Goal: Information Seeking & Learning: Learn about a topic

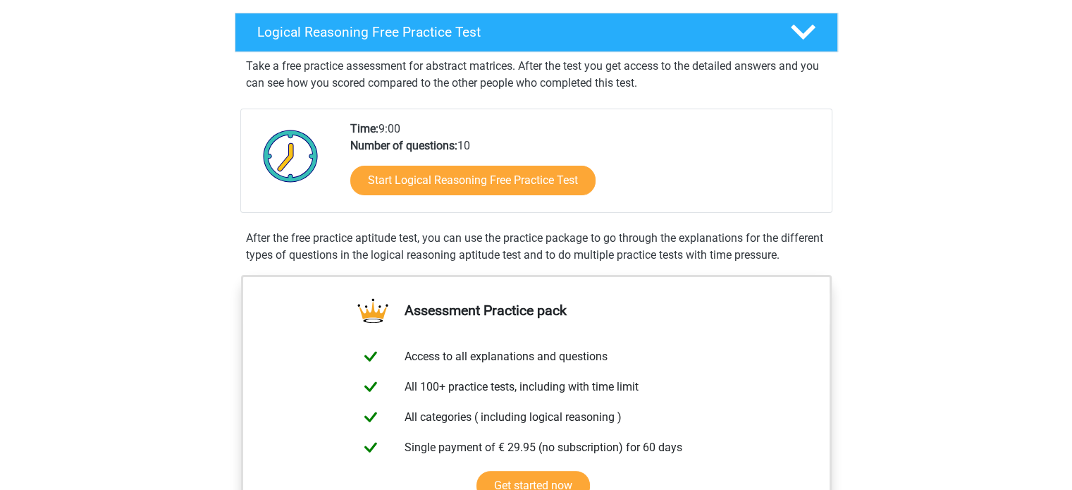
scroll to position [211, 0]
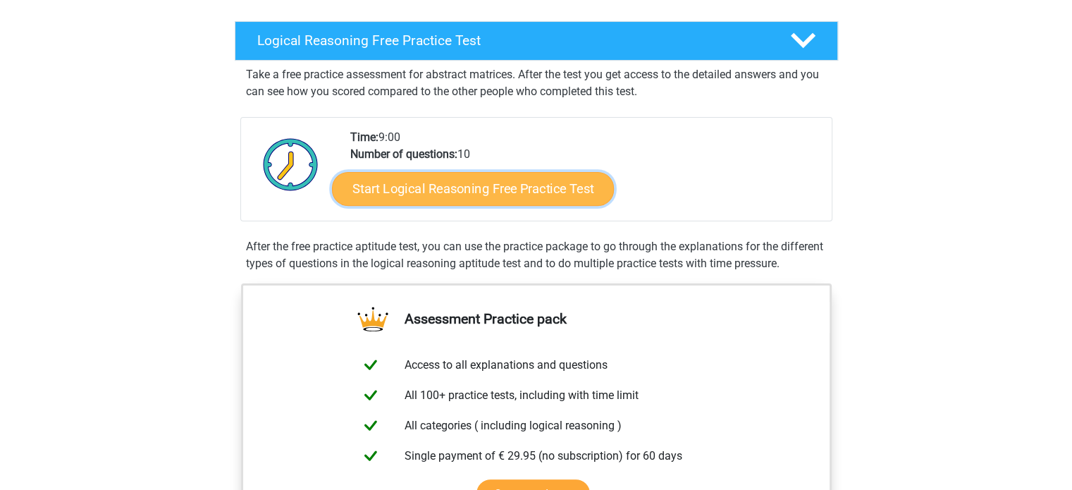
click at [485, 194] on link "Start Logical Reasoning Free Practice Test" at bounding box center [473, 188] width 282 height 34
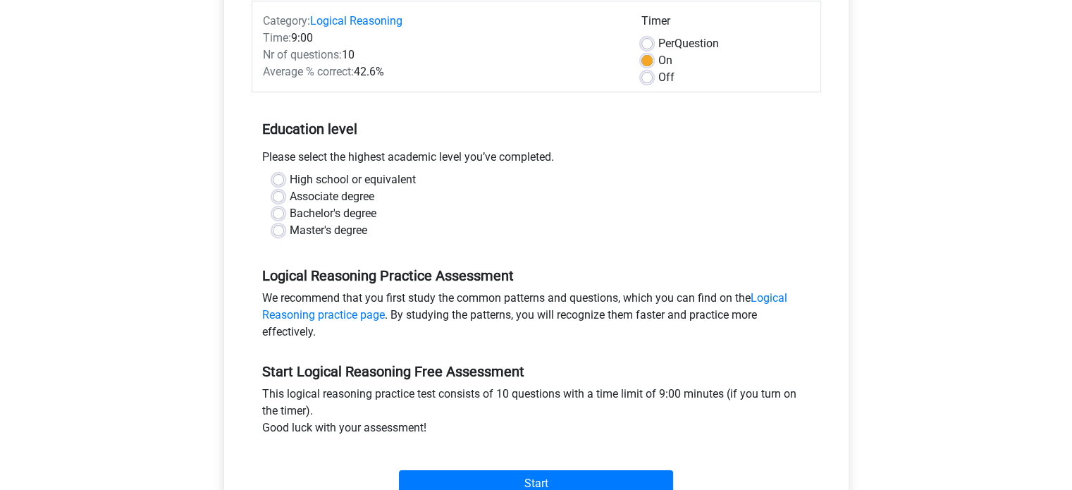
scroll to position [211, 0]
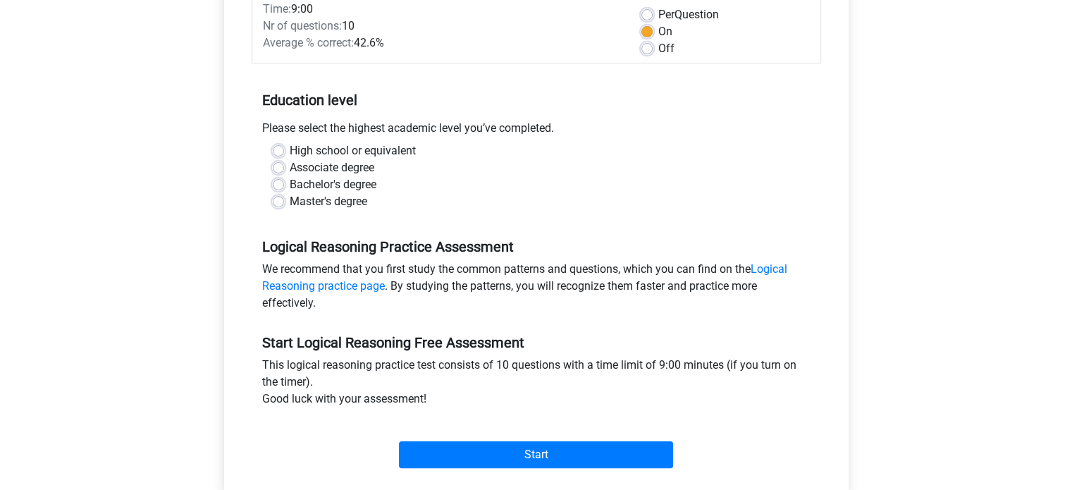
click at [290, 197] on label "Master's degree" at bounding box center [329, 201] width 78 height 17
click at [278, 197] on input "Master's degree" at bounding box center [278, 200] width 11 height 14
radio input "true"
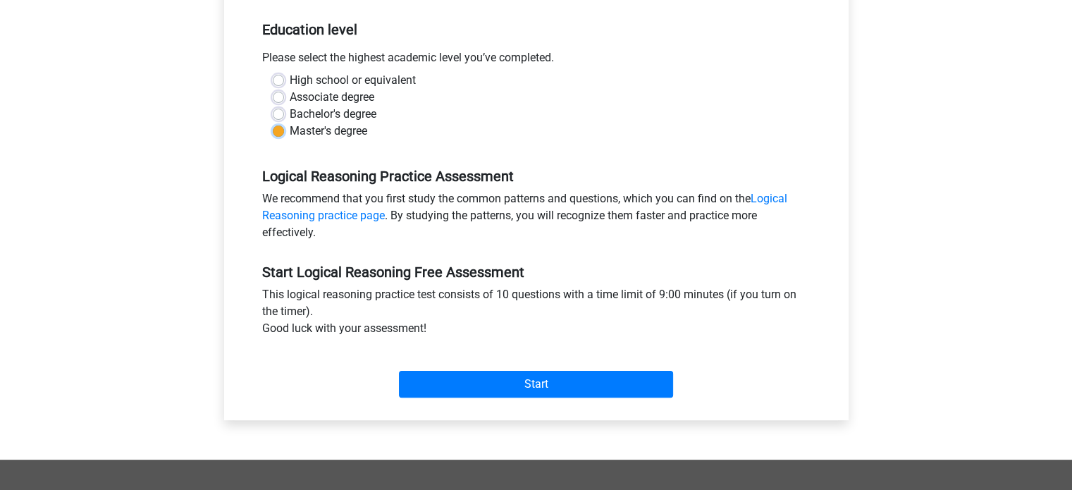
scroll to position [352, 0]
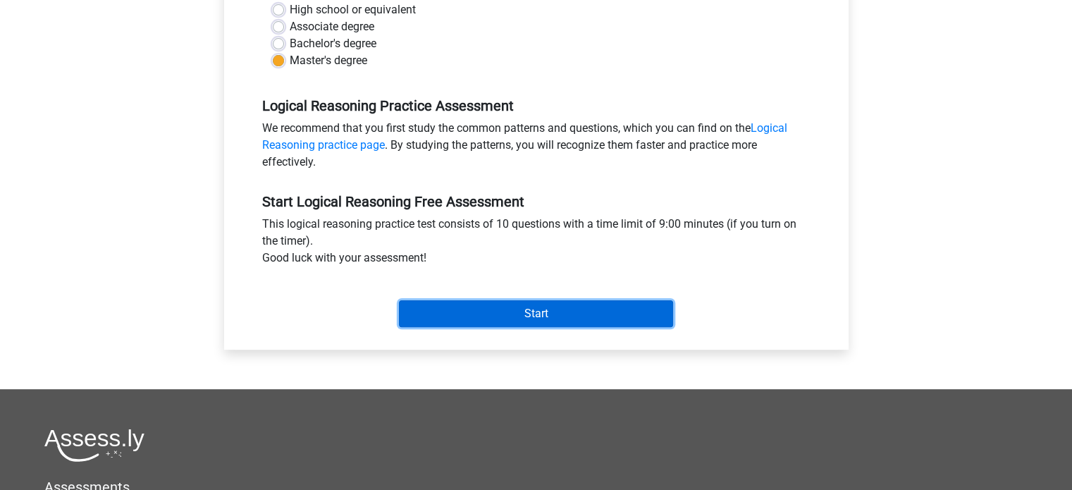
click at [465, 309] on input "Start" at bounding box center [536, 313] width 274 height 27
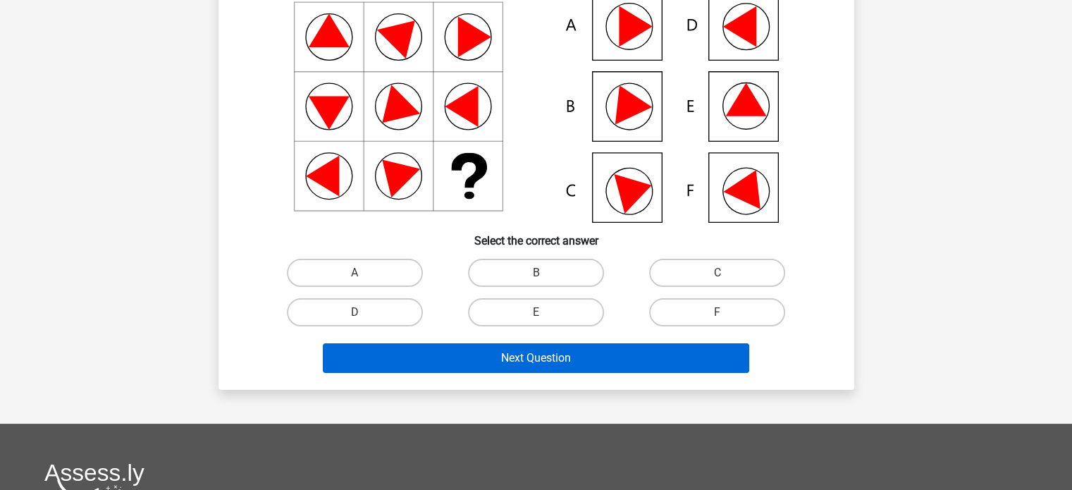
scroll to position [141, 0]
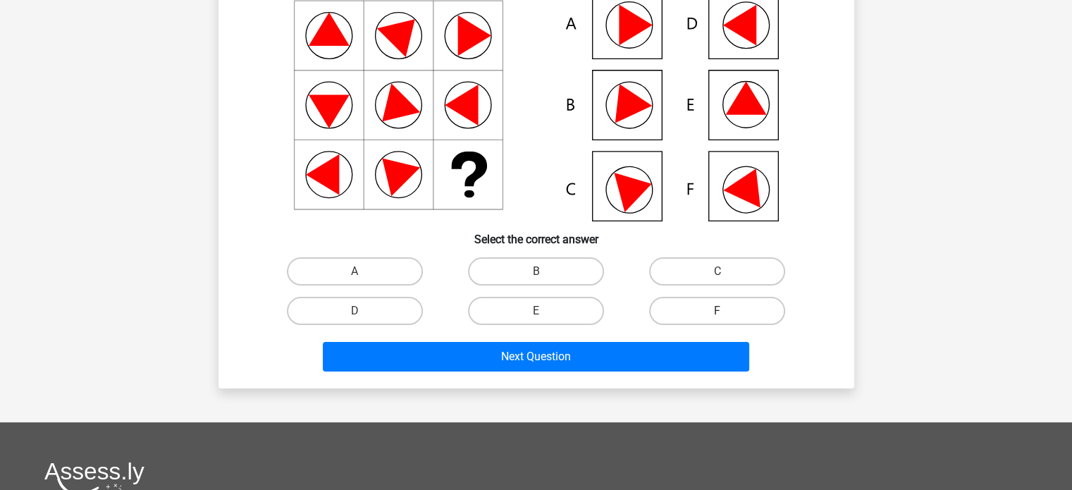
click at [695, 309] on label "F" at bounding box center [717, 311] width 136 height 28
click at [717, 311] on input "F" at bounding box center [721, 315] width 9 height 9
radio input "true"
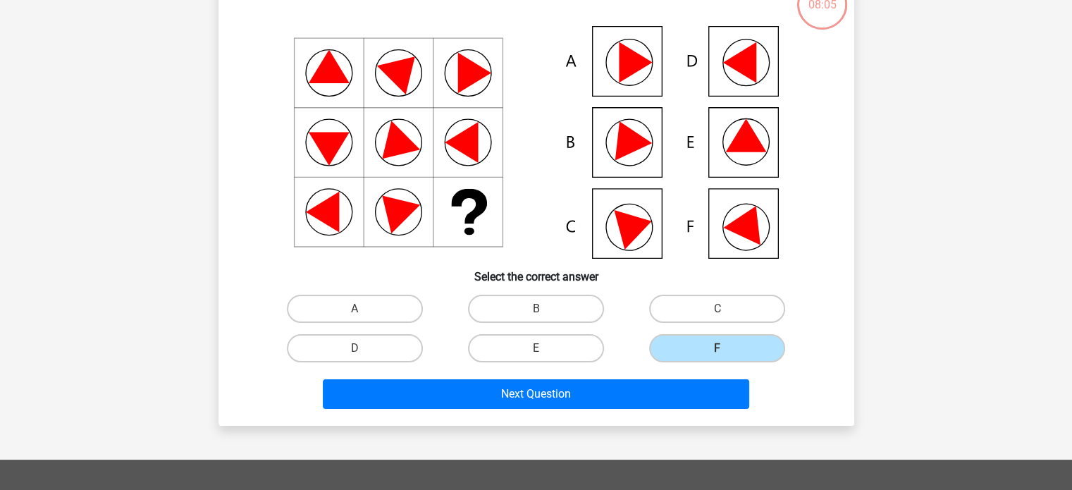
scroll to position [211, 0]
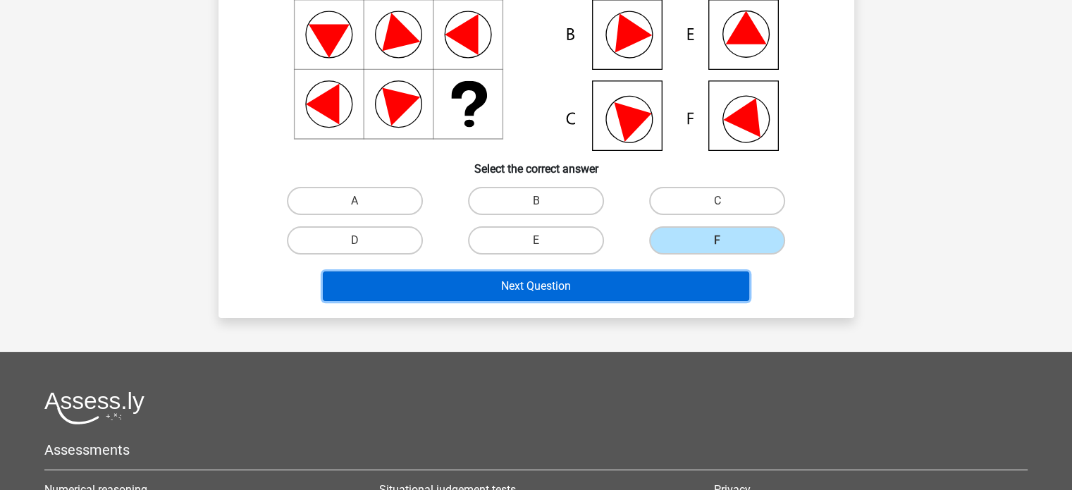
click at [659, 288] on button "Next Question" at bounding box center [536, 286] width 426 height 30
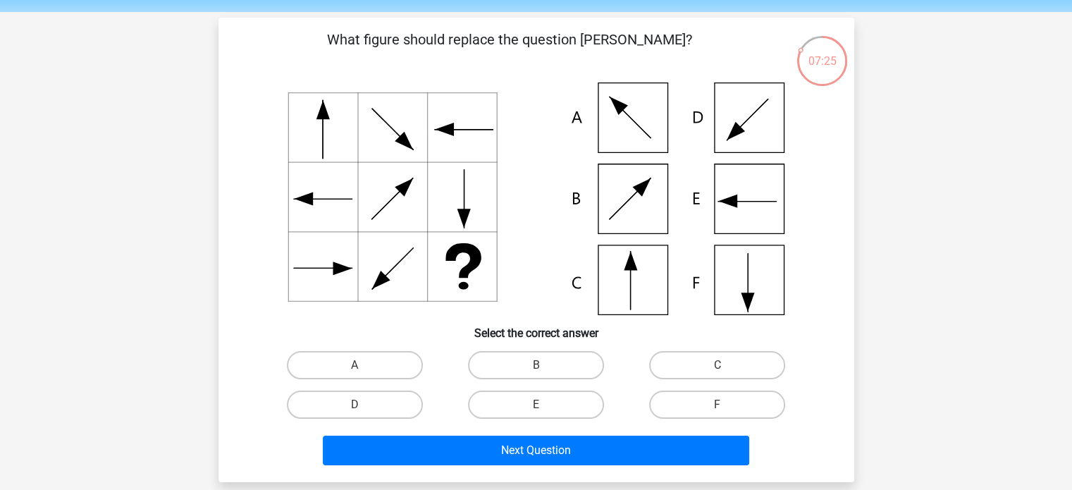
scroll to position [70, 0]
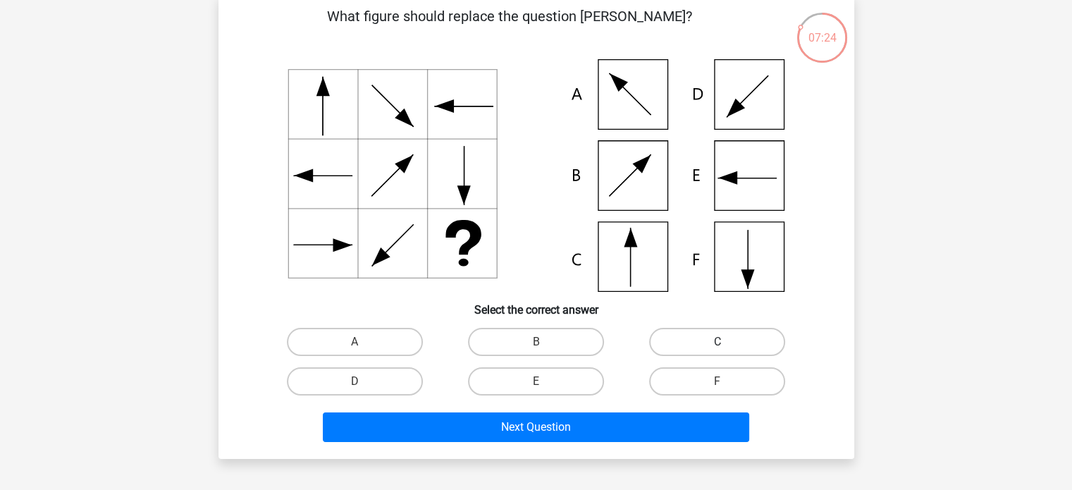
click at [698, 329] on label "C" at bounding box center [717, 342] width 136 height 28
click at [717, 342] on input "C" at bounding box center [721, 346] width 9 height 9
radio input "true"
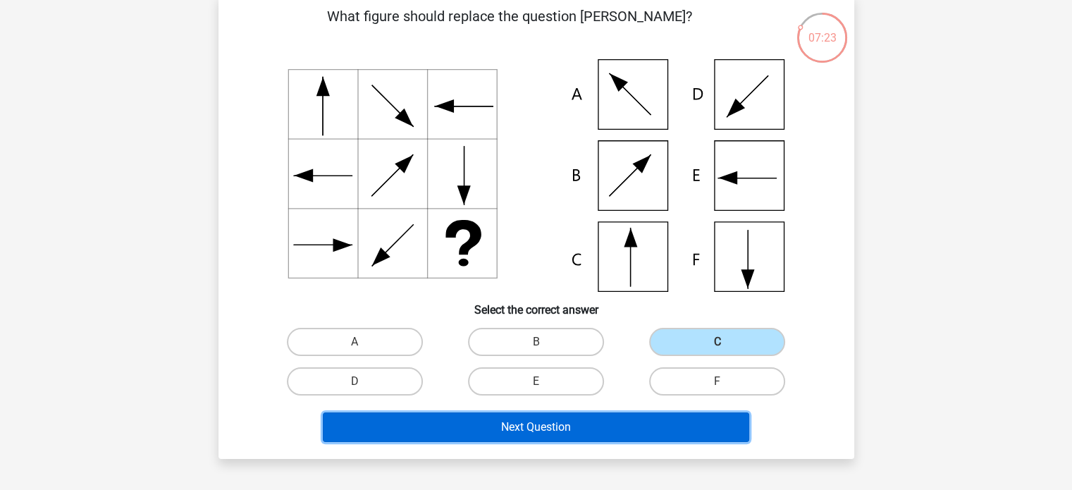
click at [597, 429] on button "Next Question" at bounding box center [536, 427] width 426 height 30
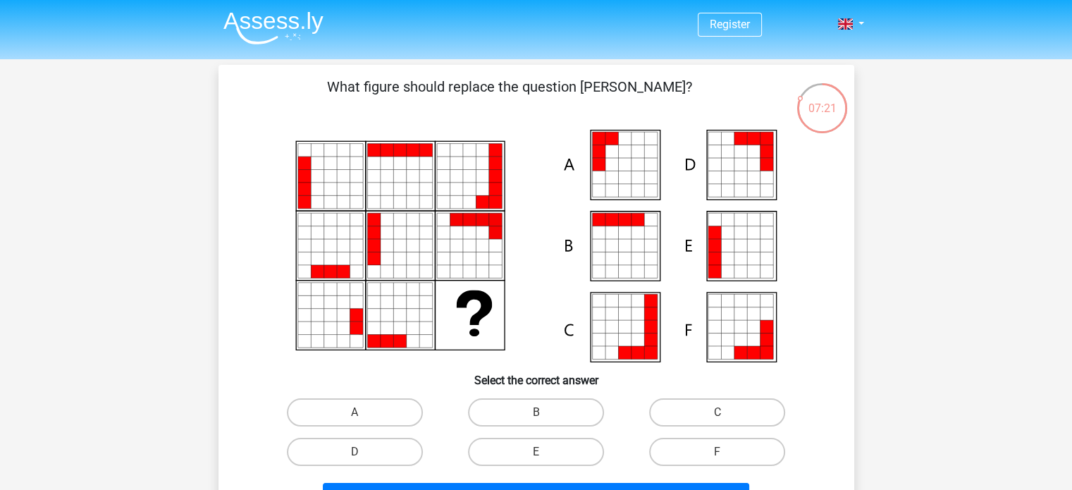
scroll to position [0, 0]
click at [402, 408] on label "A" at bounding box center [355, 412] width 136 height 28
click at [364, 412] on input "A" at bounding box center [358, 416] width 9 height 9
radio input "true"
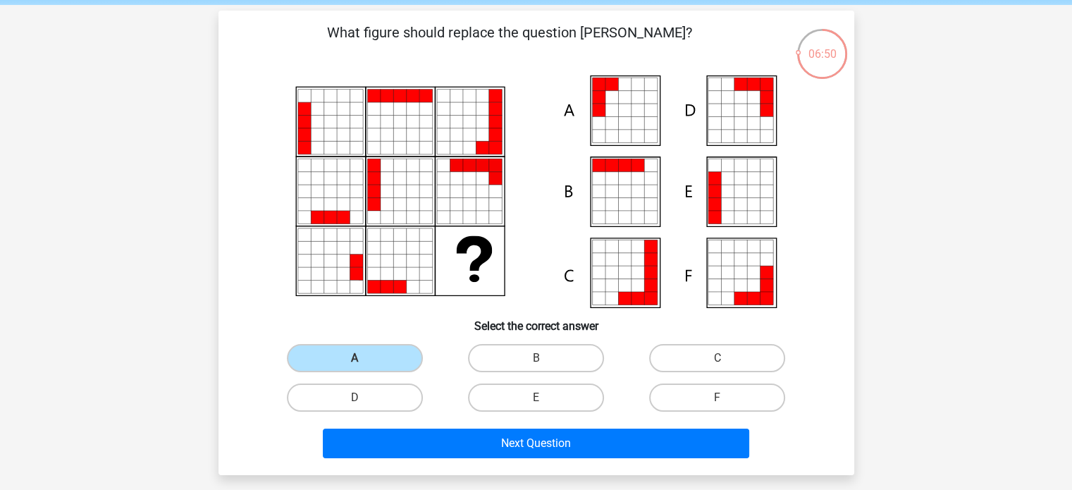
scroll to position [211, 0]
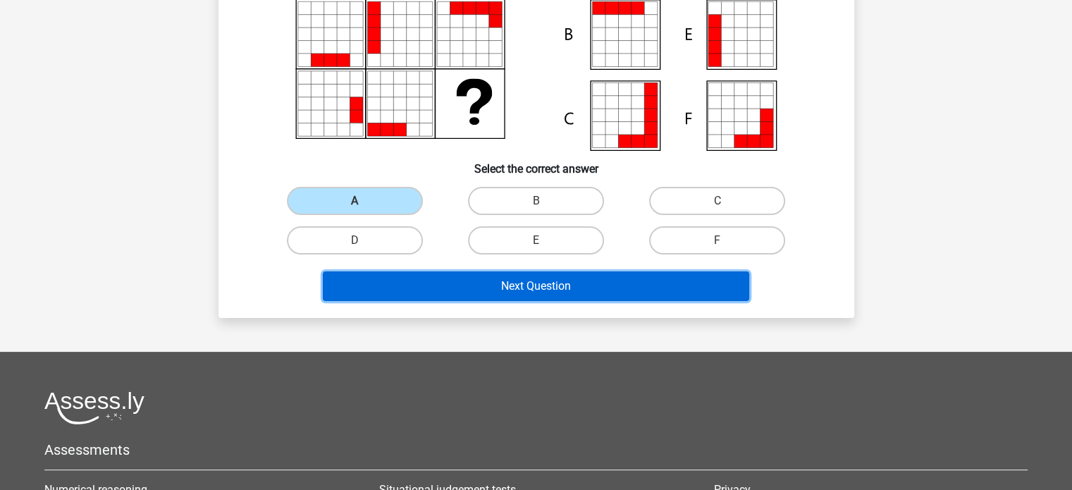
click at [422, 285] on button "Next Question" at bounding box center [536, 286] width 426 height 30
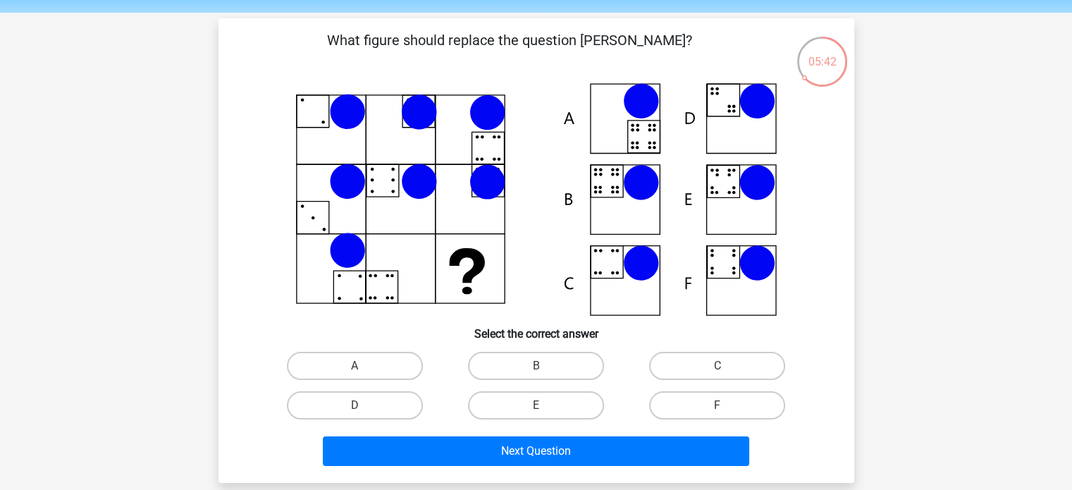
scroll to position [70, 0]
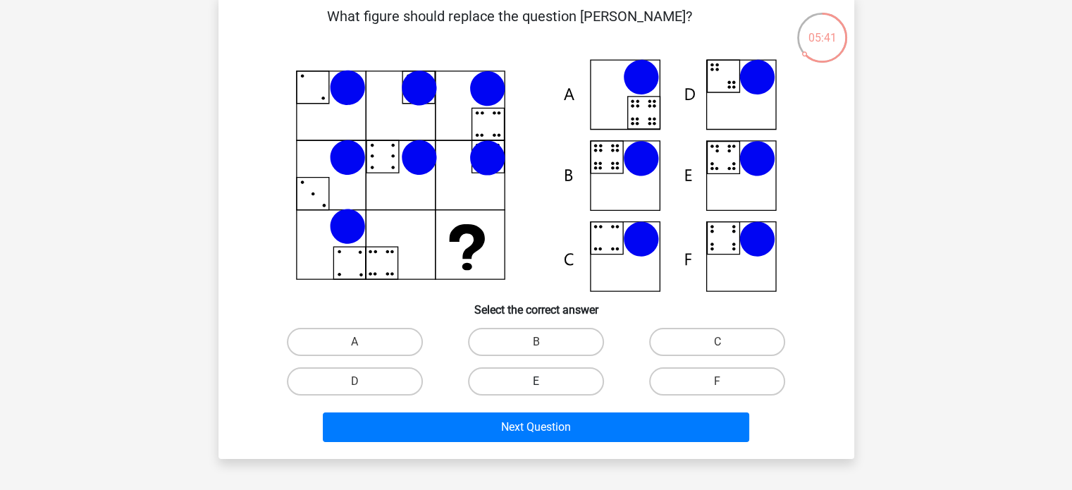
click at [577, 388] on label "E" at bounding box center [536, 381] width 136 height 28
click at [545, 388] on input "E" at bounding box center [539, 385] width 9 height 9
radio input "true"
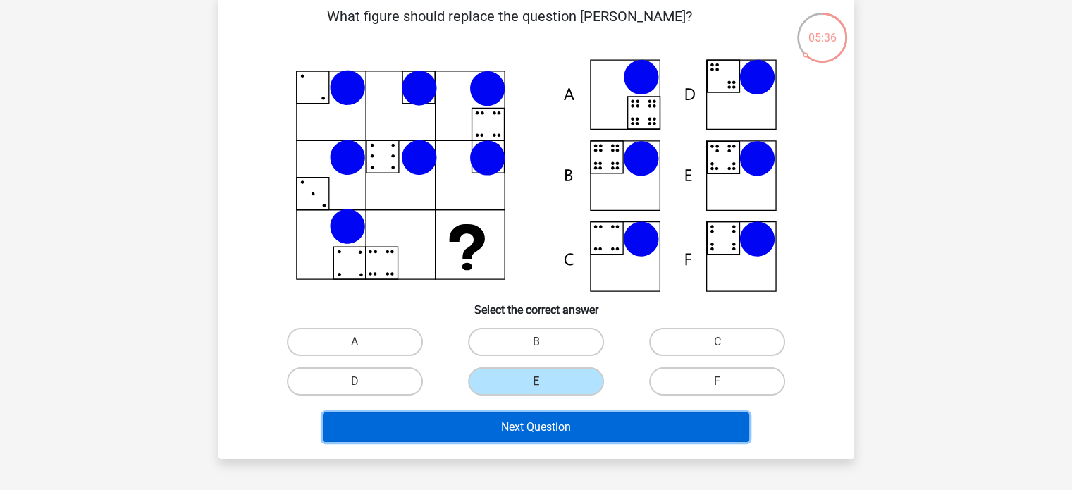
click at [574, 423] on button "Next Question" at bounding box center [536, 427] width 426 height 30
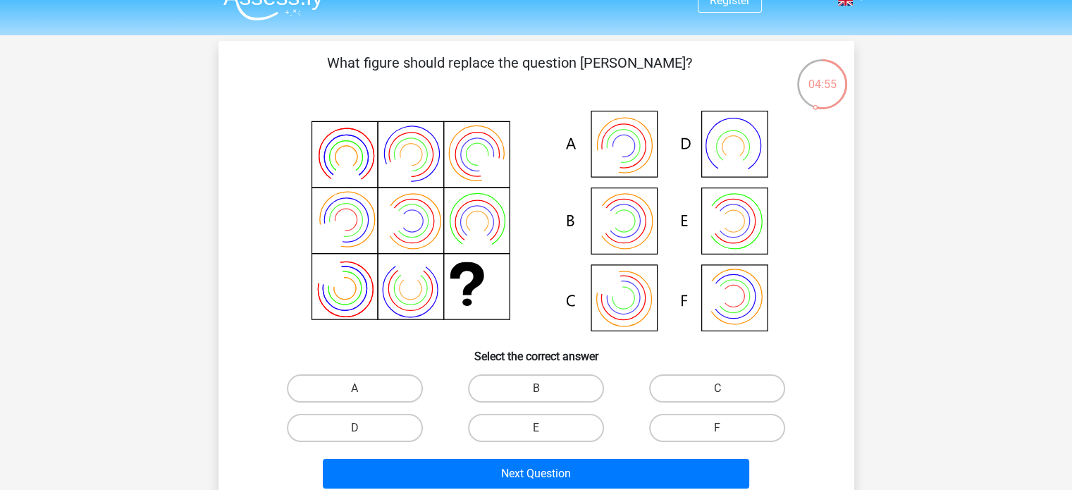
scroll to position [0, 0]
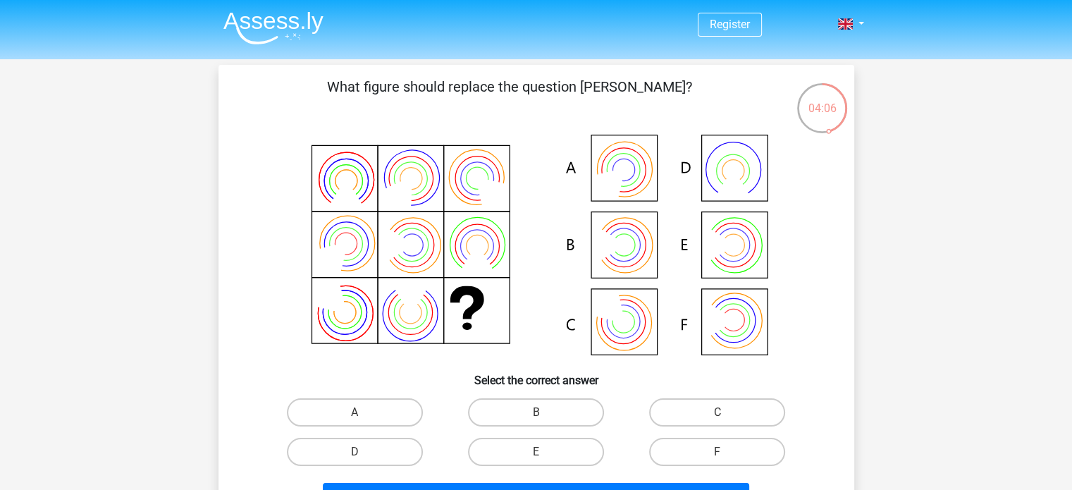
click at [625, 182] on icon at bounding box center [536, 246] width 568 height 233
click at [364, 403] on label "A" at bounding box center [355, 412] width 136 height 28
click at [364, 412] on input "A" at bounding box center [358, 416] width 9 height 9
radio input "true"
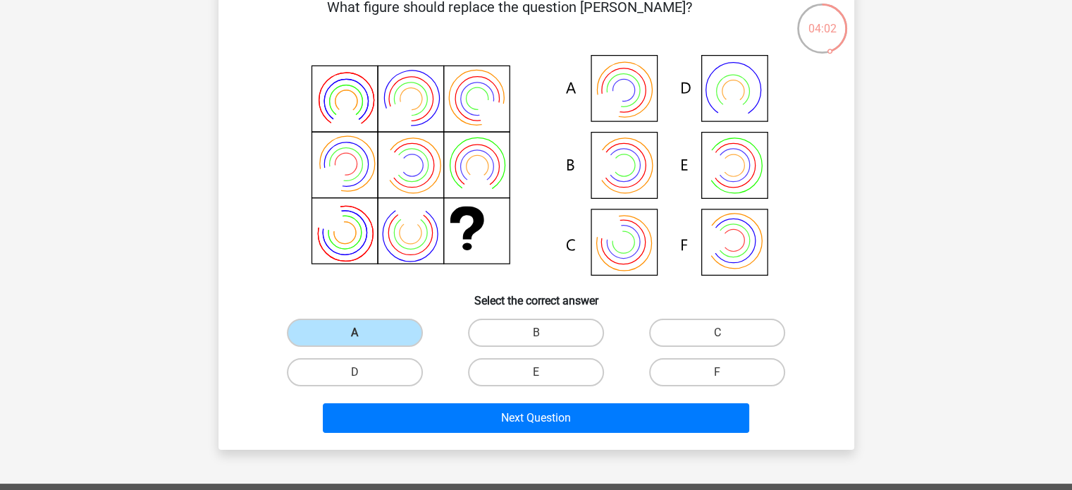
scroll to position [141, 0]
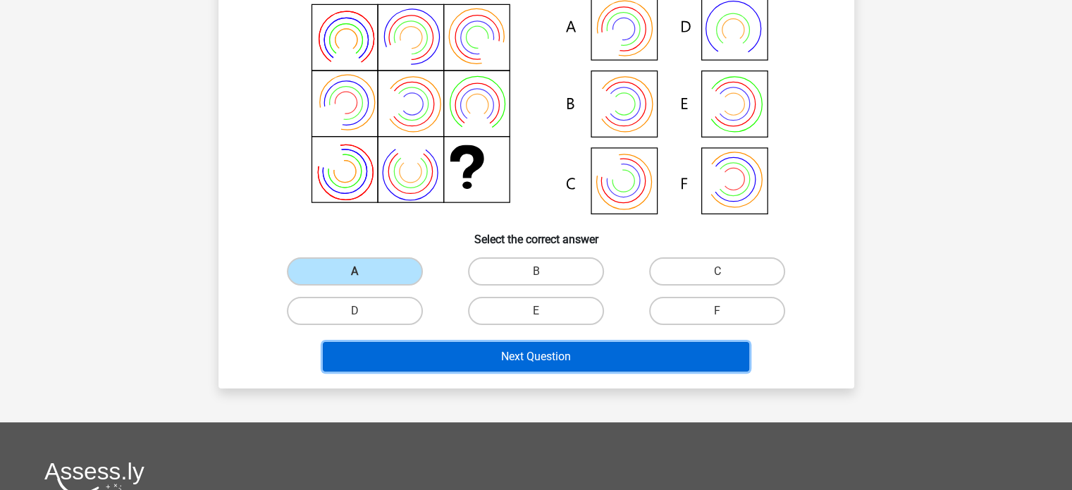
click at [386, 359] on button "Next Question" at bounding box center [536, 357] width 426 height 30
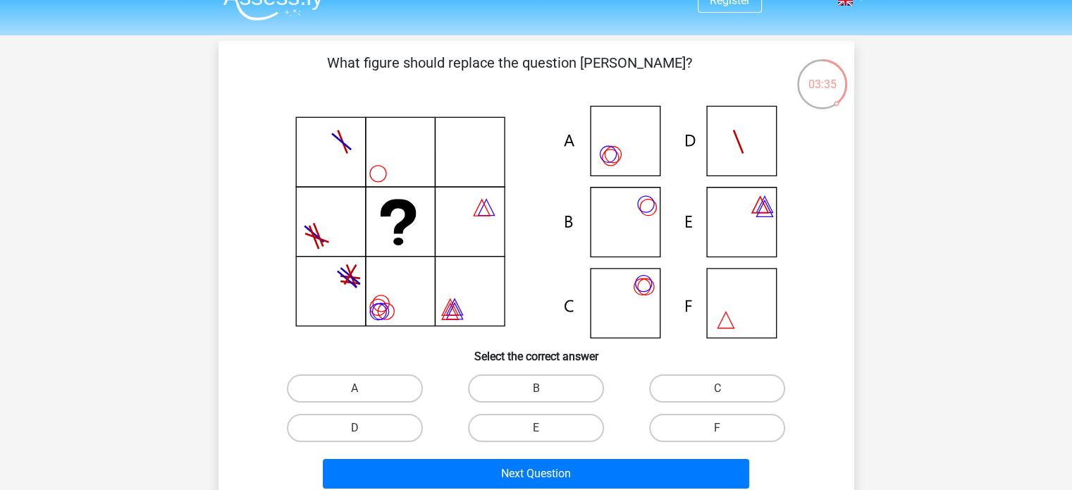
scroll to position [0, 0]
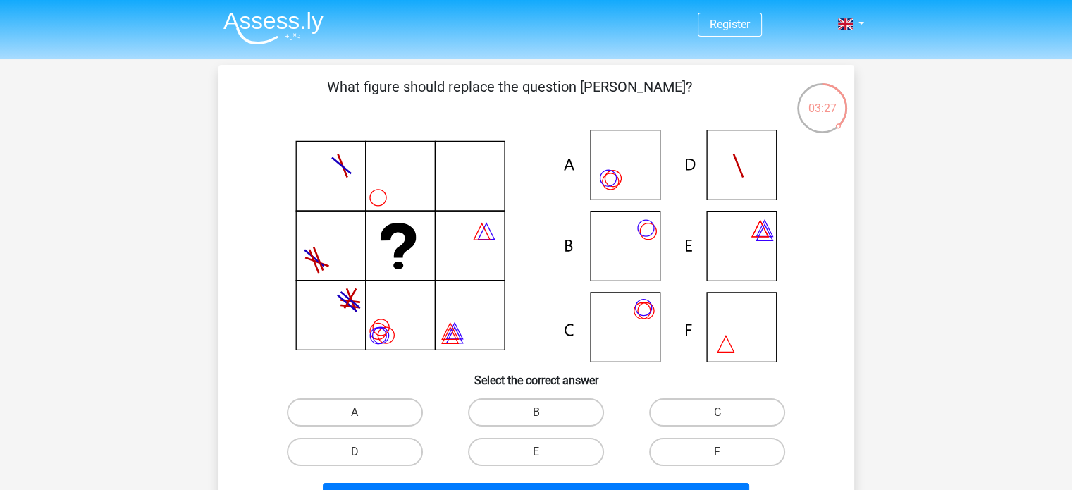
click at [635, 324] on icon at bounding box center [536, 246] width 568 height 233
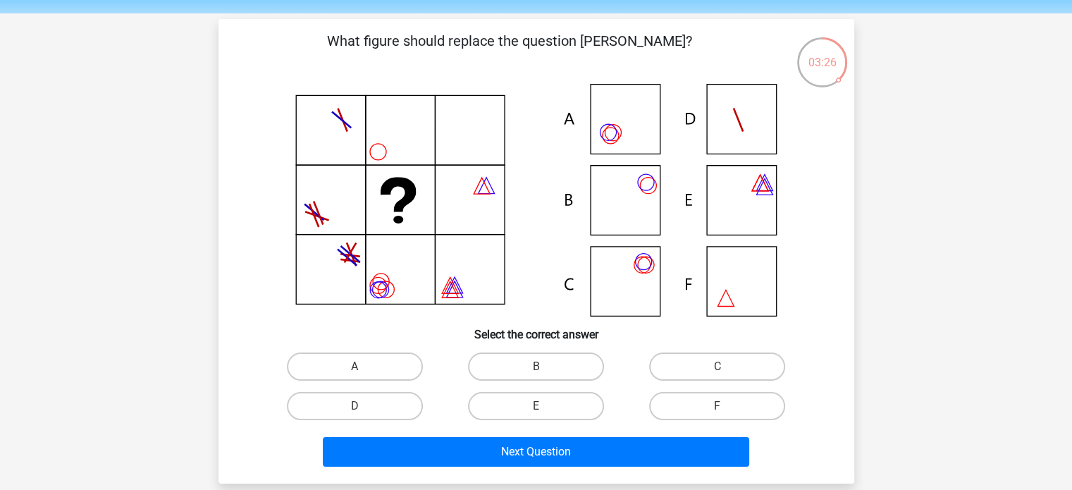
scroll to position [70, 0]
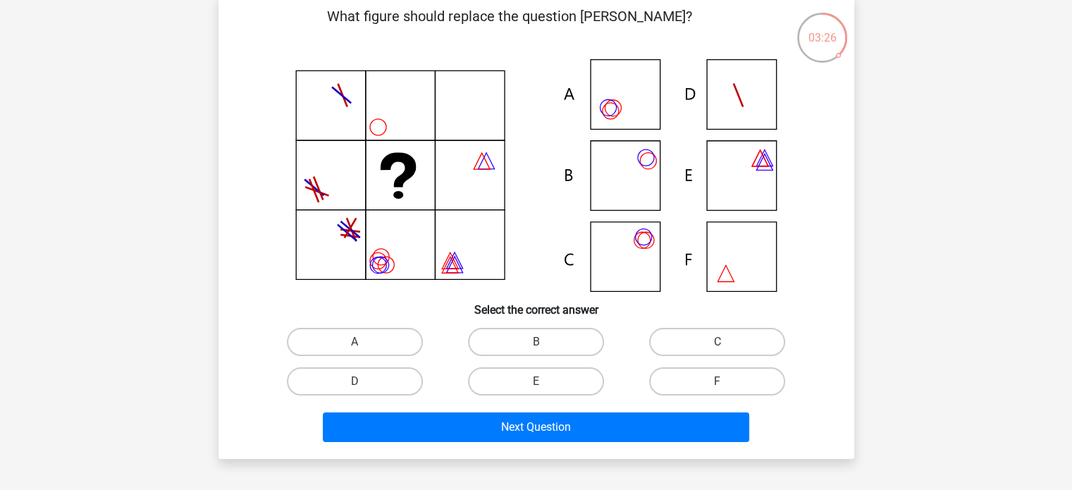
drag, startPoint x: 700, startPoint y: 346, endPoint x: 684, endPoint y: 357, distance: 19.2
click at [698, 346] on label "C" at bounding box center [717, 342] width 136 height 28
click at [717, 346] on input "C" at bounding box center [721, 346] width 9 height 9
radio input "true"
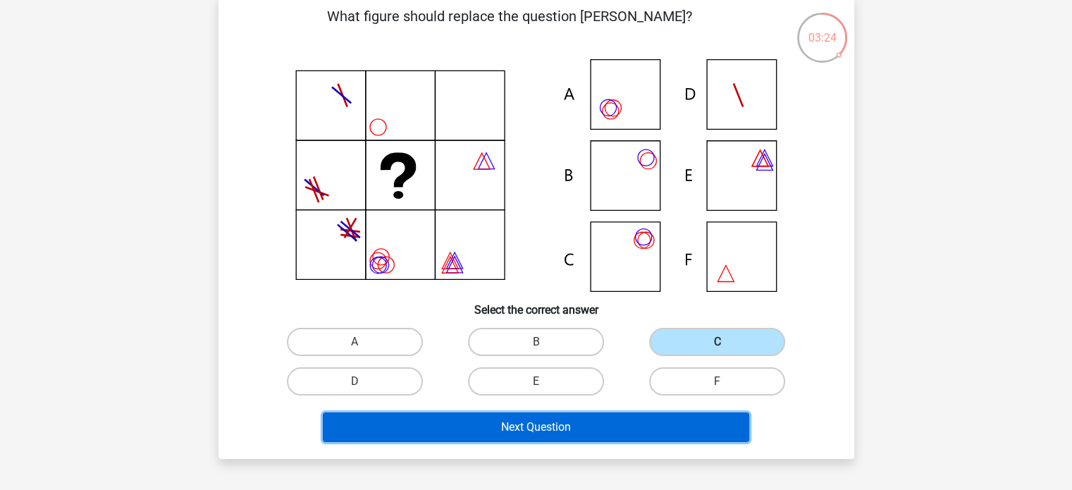
click at [564, 432] on button "Next Question" at bounding box center [536, 427] width 426 height 30
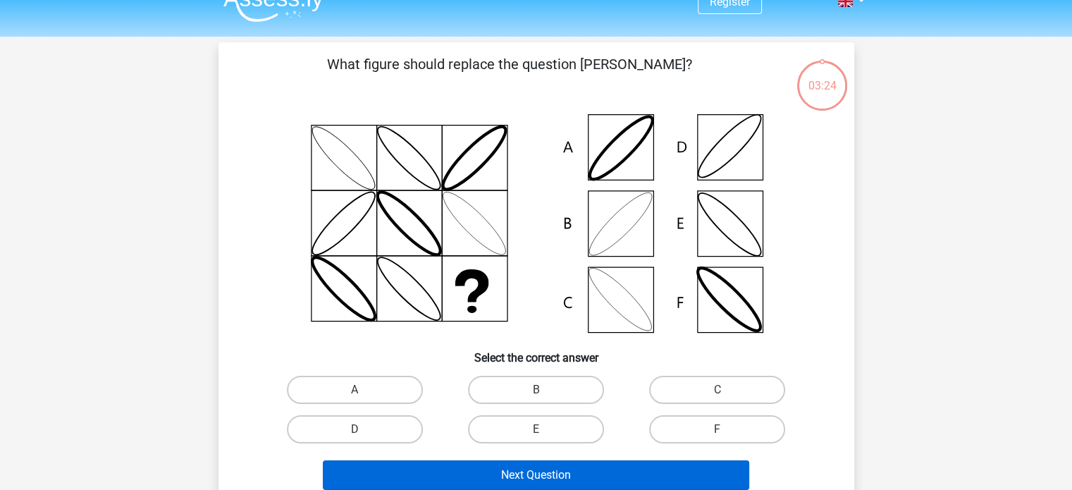
scroll to position [0, 0]
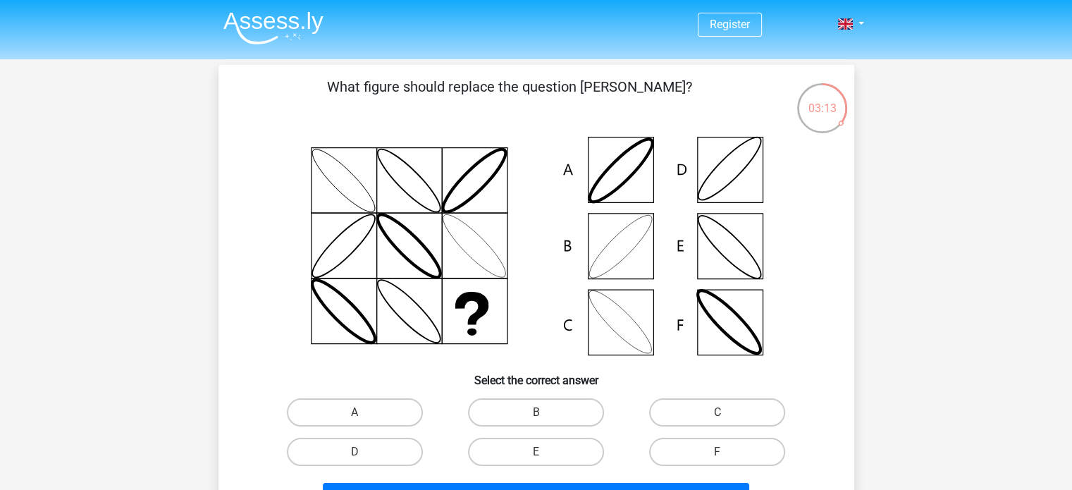
click at [615, 262] on icon at bounding box center [536, 246] width 568 height 233
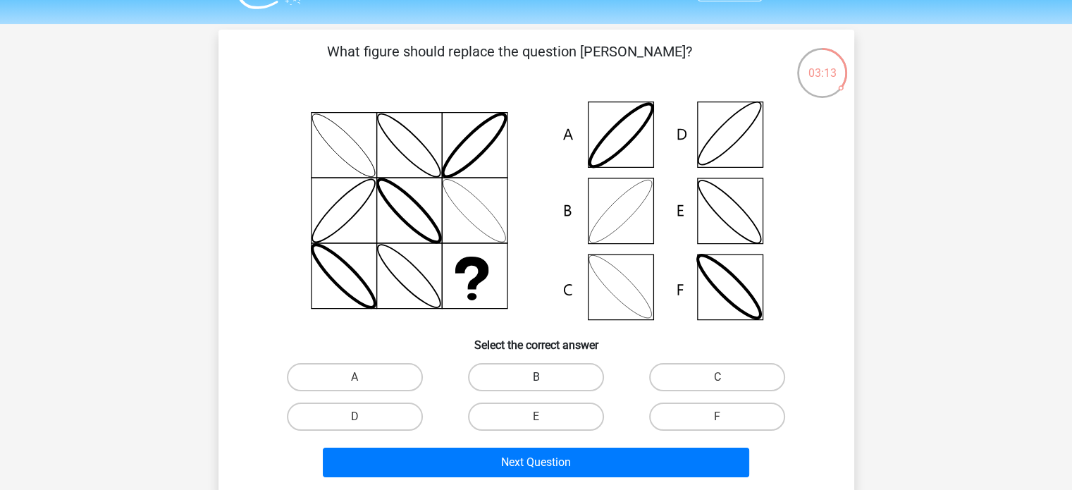
scroll to position [70, 0]
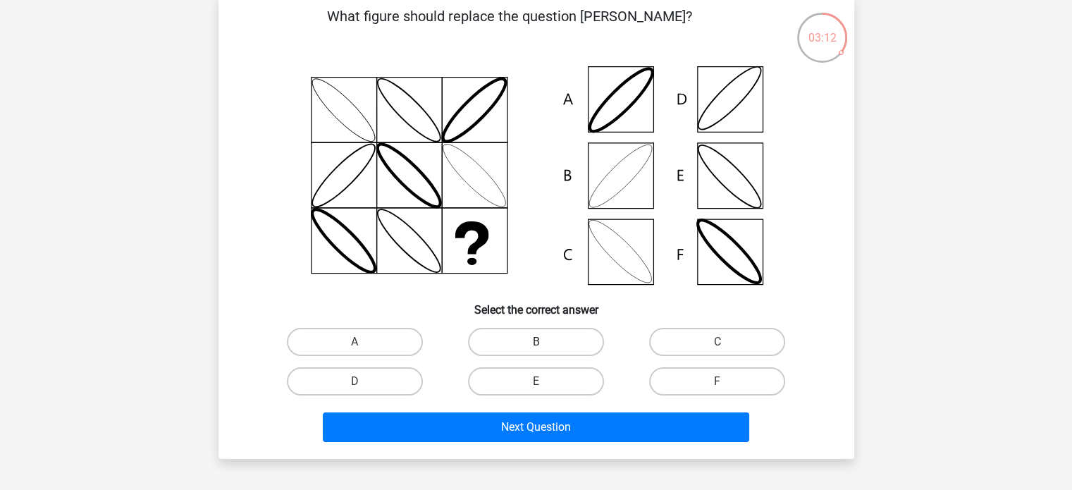
click at [529, 348] on label "B" at bounding box center [536, 342] width 136 height 28
click at [535, 348] on input "B" at bounding box center [539, 346] width 9 height 9
radio input "true"
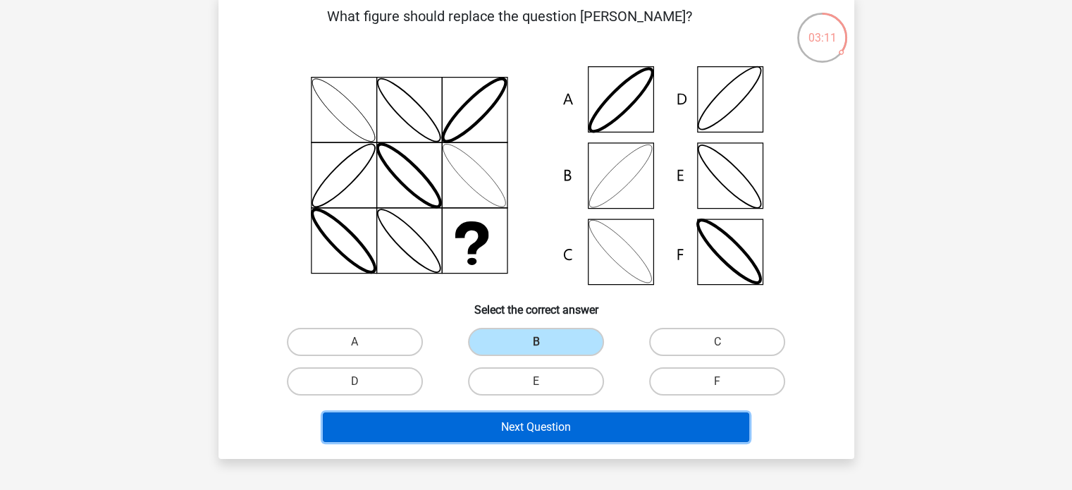
click at [523, 414] on button "Next Question" at bounding box center [536, 427] width 426 height 30
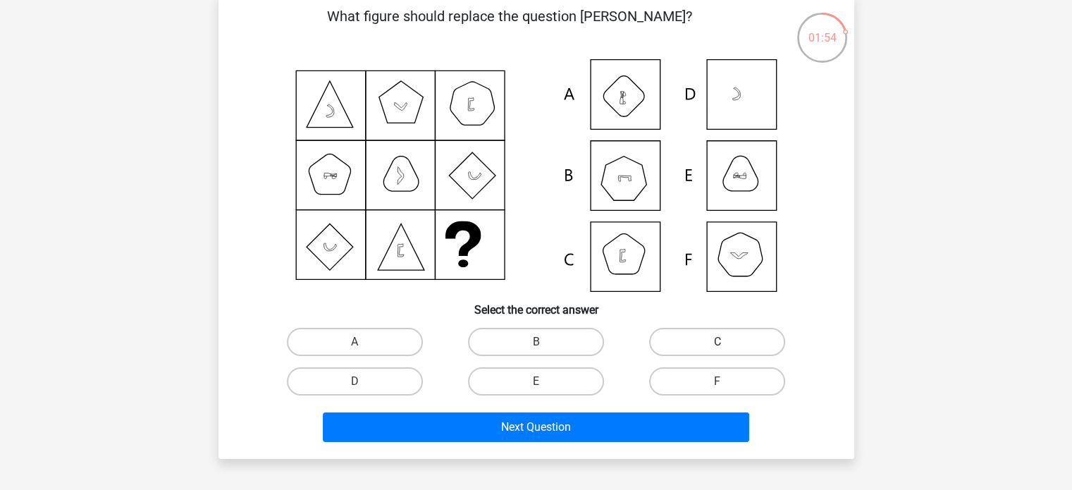
click at [678, 340] on label "C" at bounding box center [717, 342] width 136 height 28
click at [717, 342] on input "C" at bounding box center [721, 346] width 9 height 9
radio input "true"
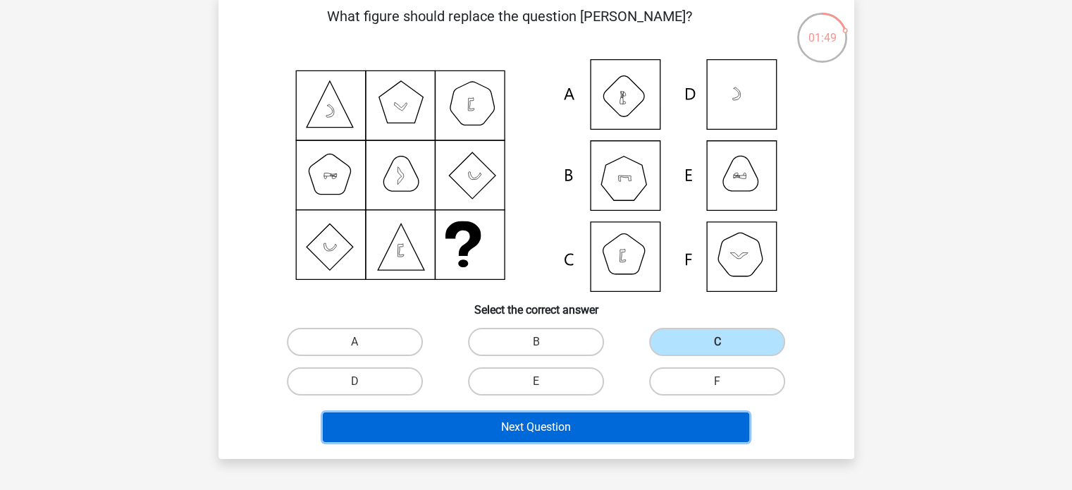
click at [563, 421] on button "Next Question" at bounding box center [536, 427] width 426 height 30
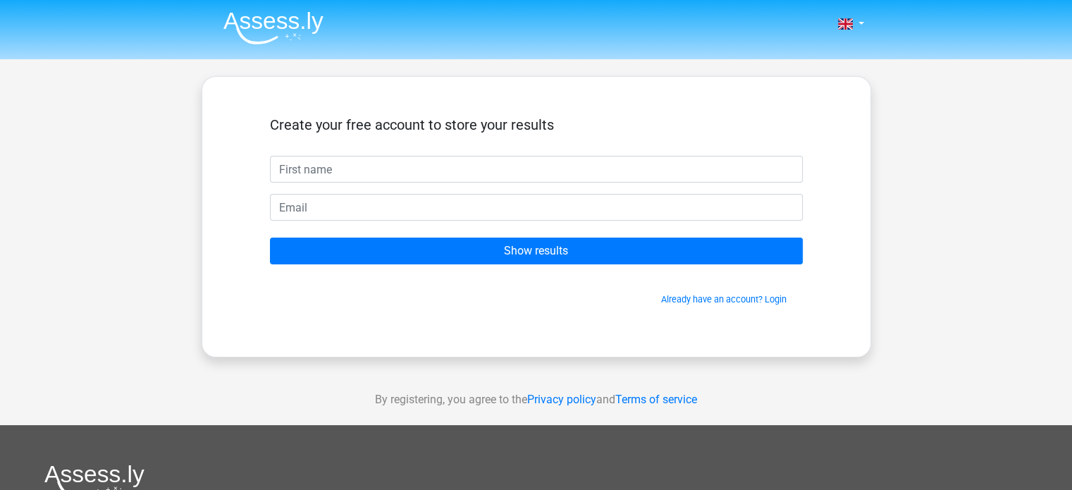
click at [456, 161] on input "text" at bounding box center [536, 169] width 533 height 27
click at [430, 161] on input "text" at bounding box center [536, 169] width 533 height 27
type input "husni assessly"
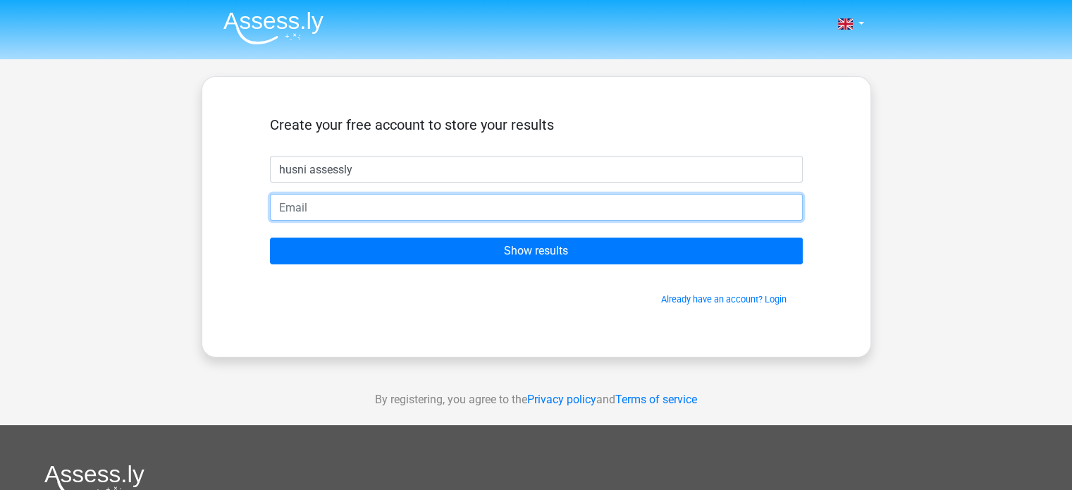
click at [481, 219] on input "email" at bounding box center [536, 207] width 533 height 27
type input "[EMAIL_ADDRESS][DOMAIN_NAME]"
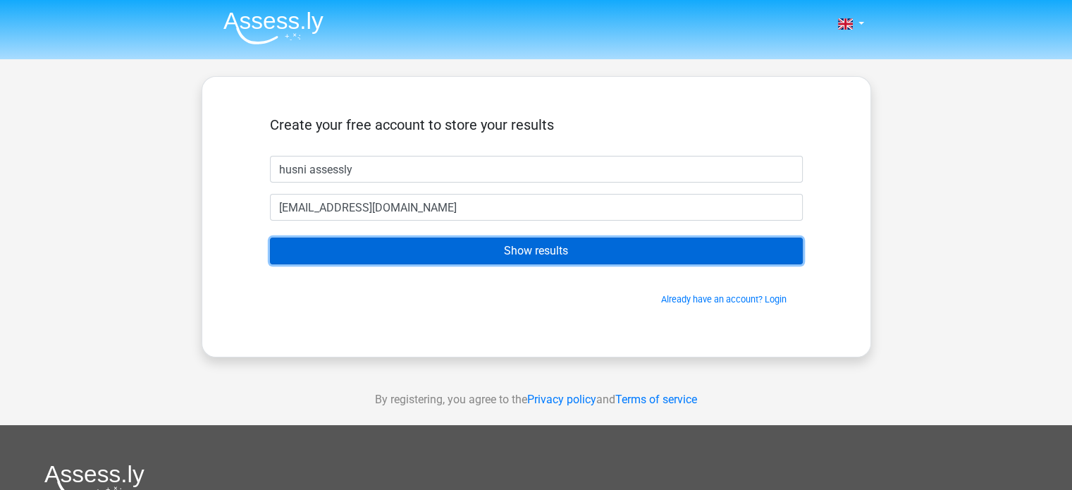
click at [460, 256] on input "Show results" at bounding box center [536, 250] width 533 height 27
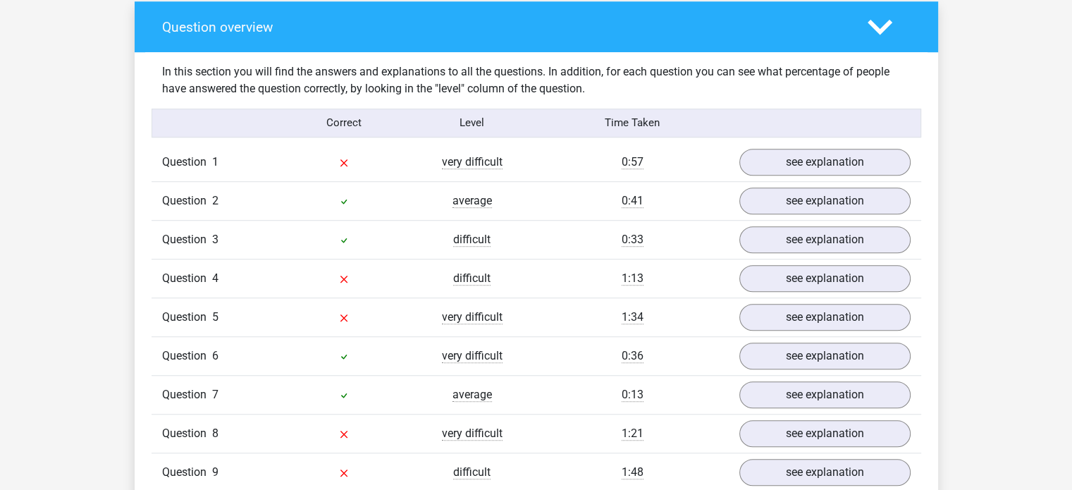
scroll to position [1127, 0]
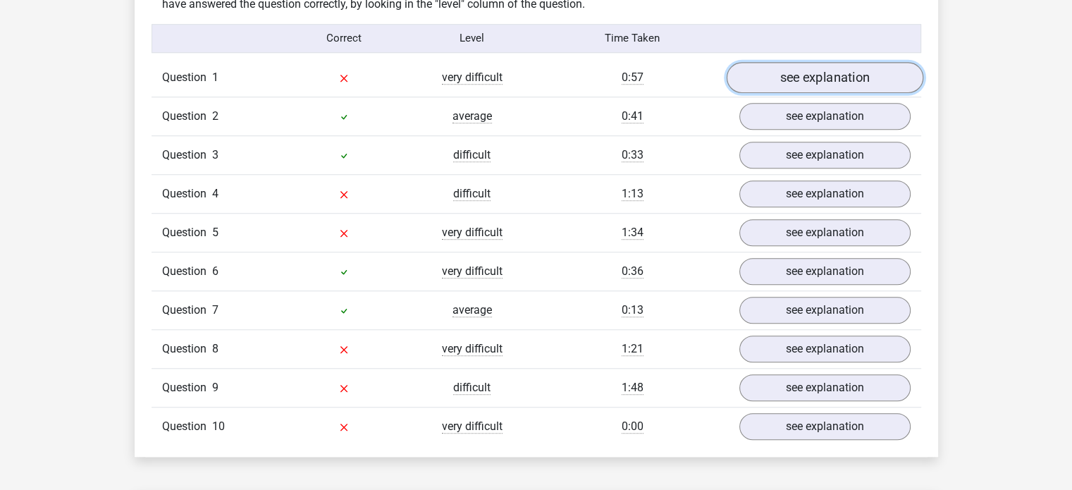
click at [841, 75] on link "see explanation" at bounding box center [824, 77] width 197 height 31
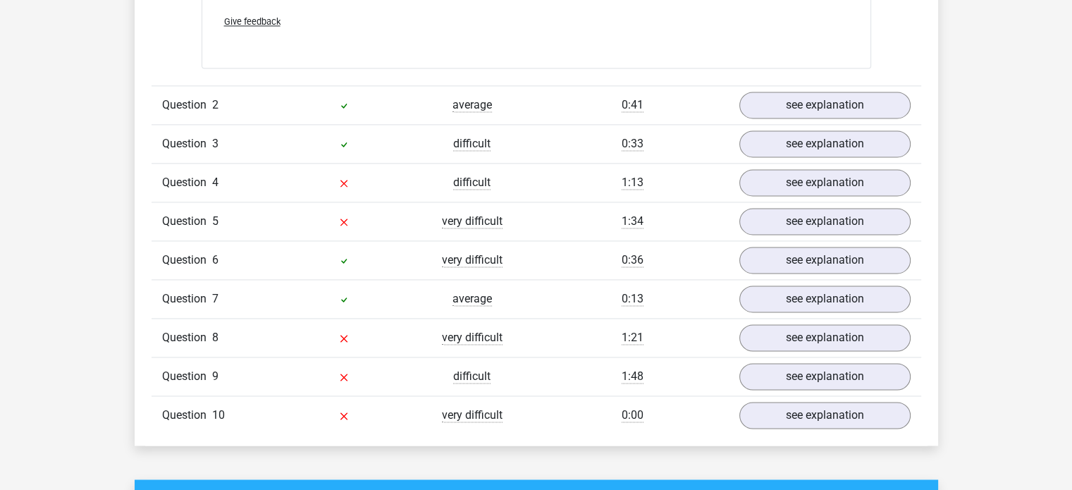
scroll to position [2043, 0]
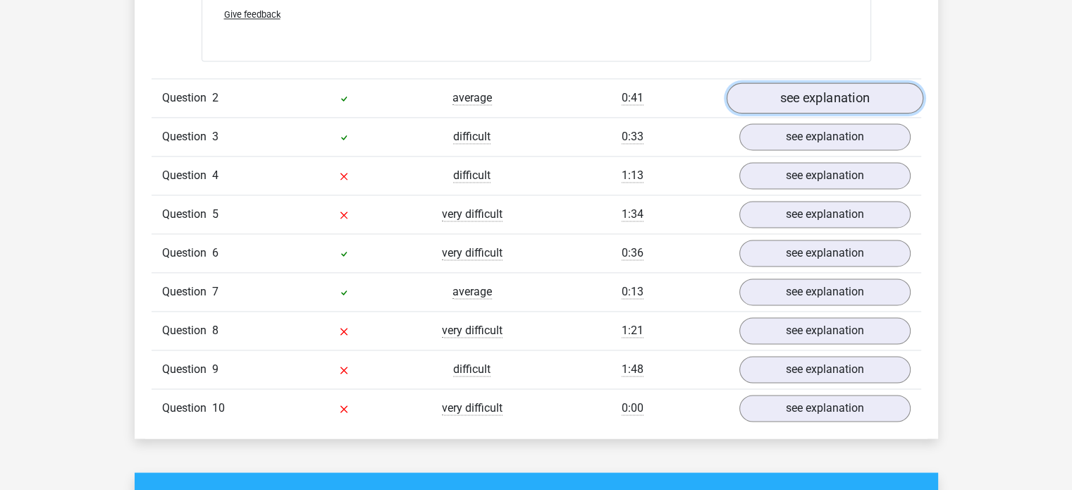
click at [815, 92] on link "see explanation" at bounding box center [824, 97] width 197 height 31
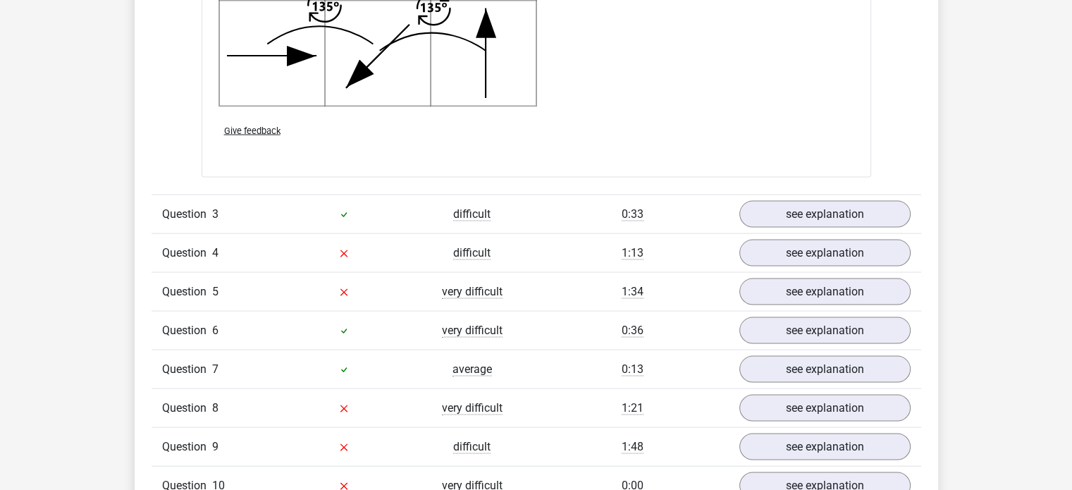
scroll to position [2889, 0]
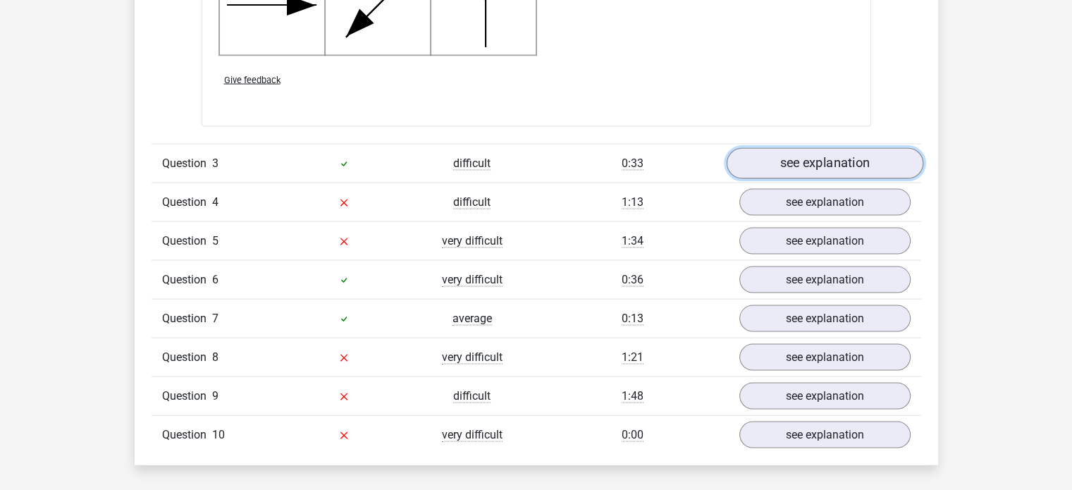
click at [761, 168] on link "see explanation" at bounding box center [824, 163] width 197 height 31
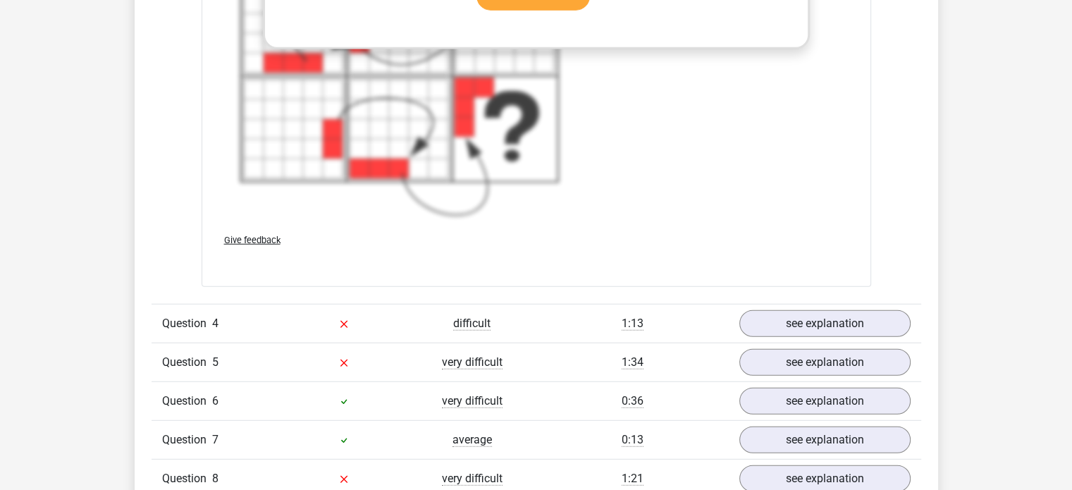
scroll to position [3875, 0]
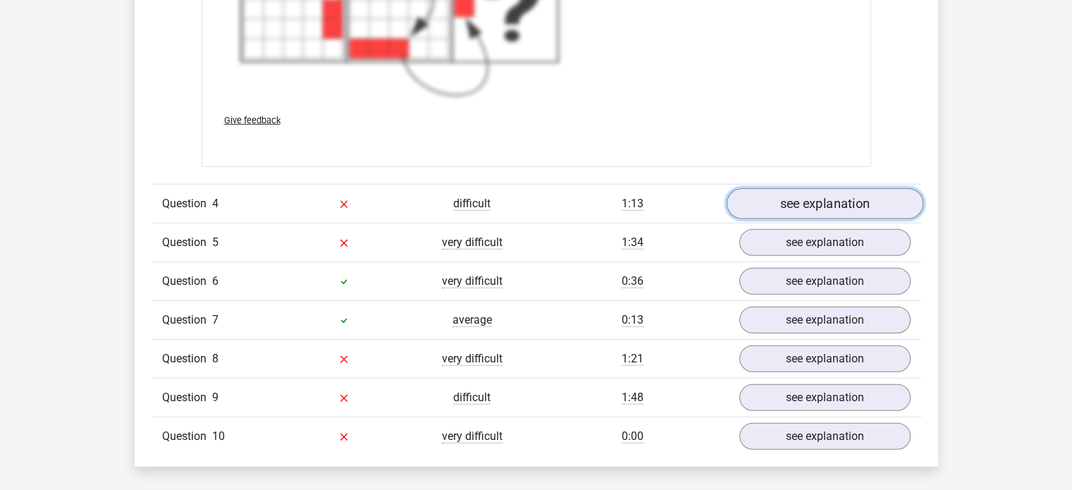
click at [783, 213] on link "see explanation" at bounding box center [824, 204] width 197 height 31
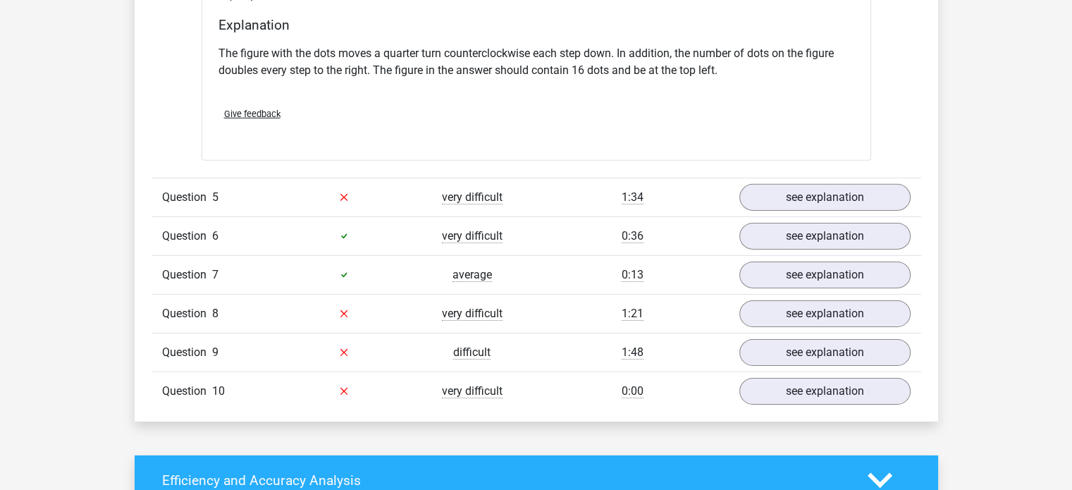
scroll to position [4509, 0]
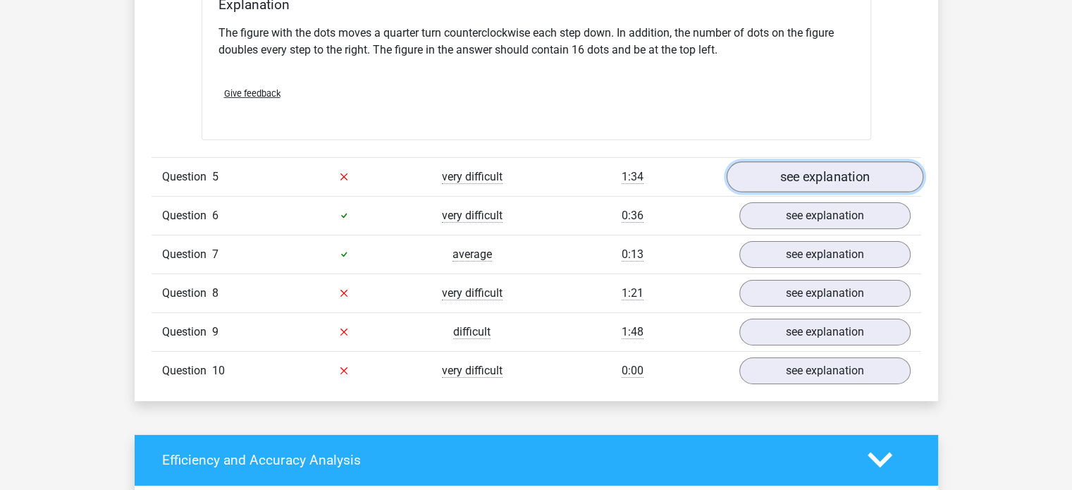
click at [778, 169] on link "see explanation" at bounding box center [824, 176] width 197 height 31
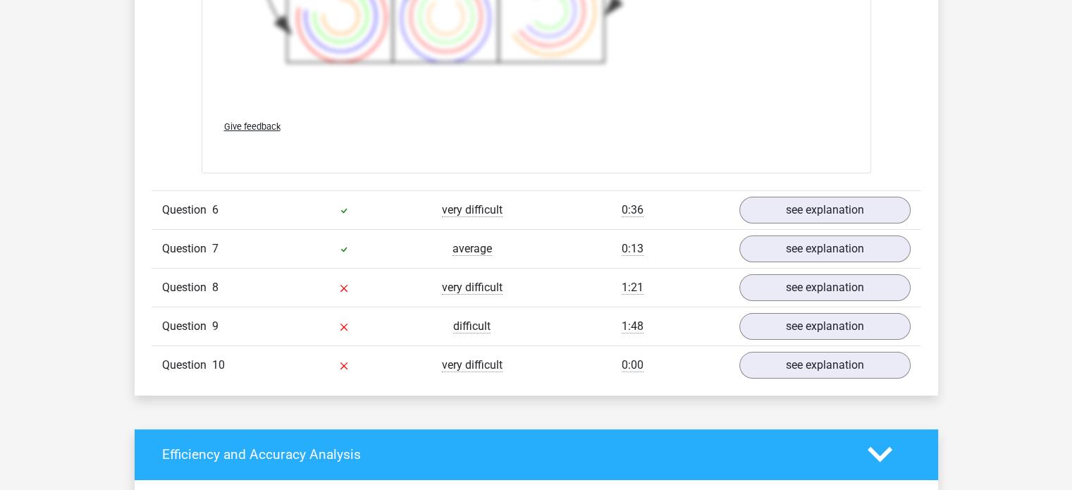
scroll to position [5496, 0]
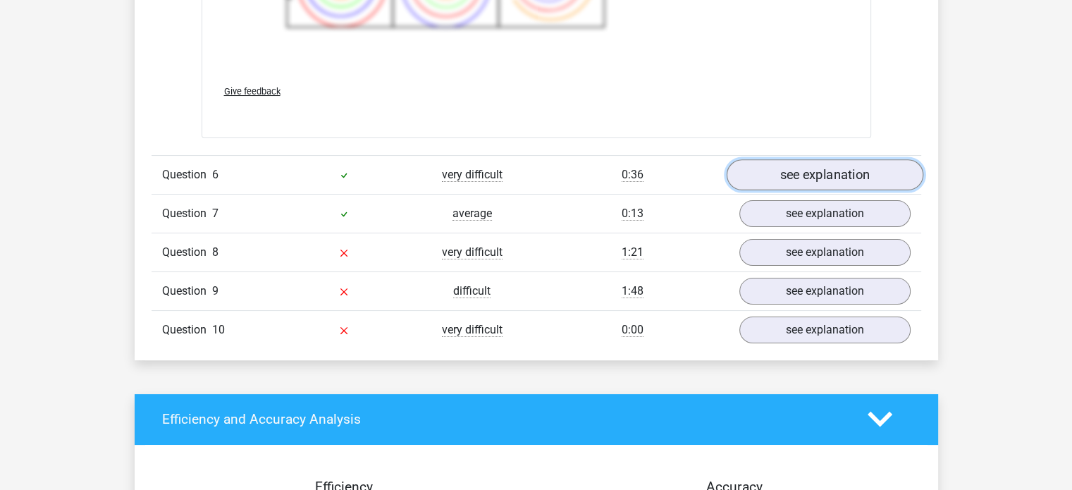
click at [765, 178] on link "see explanation" at bounding box center [824, 174] width 197 height 31
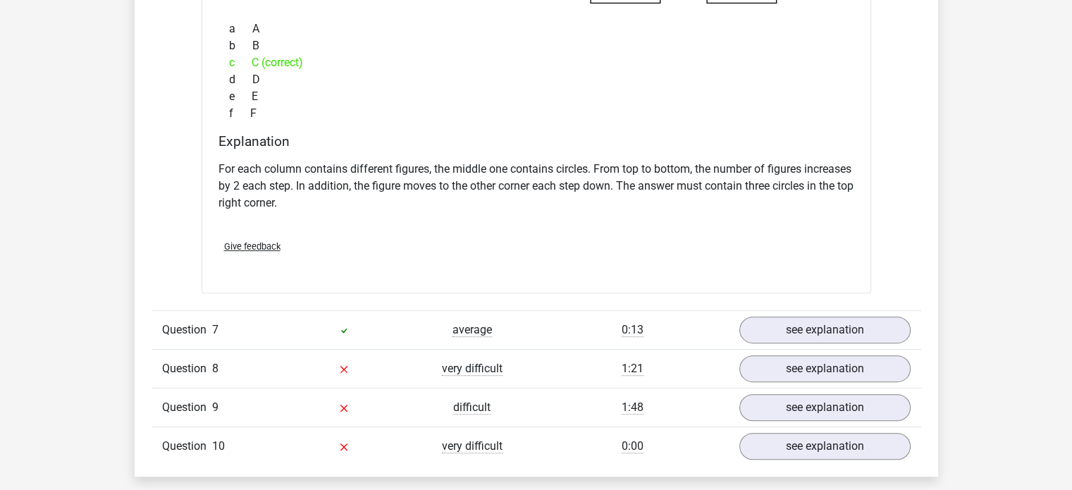
scroll to position [5989, 0]
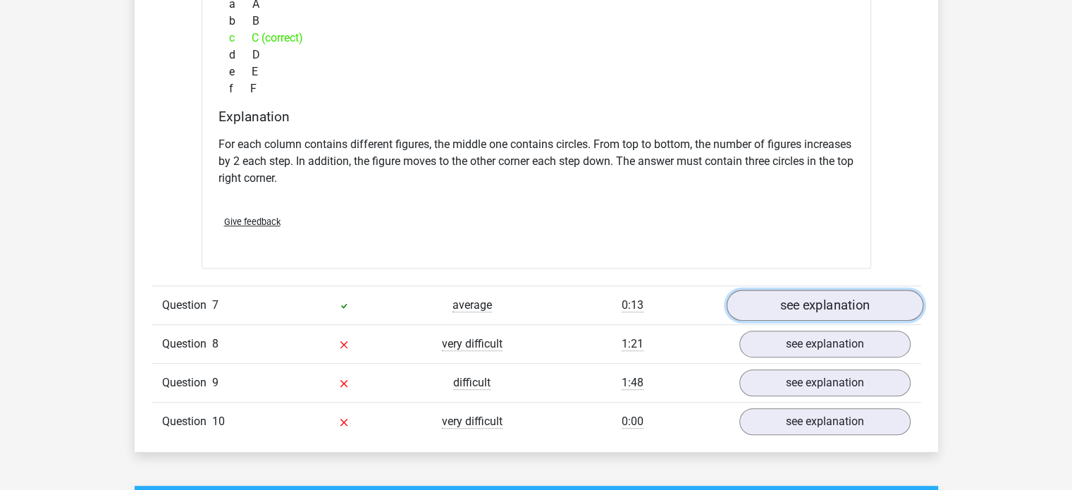
click at [874, 302] on link "see explanation" at bounding box center [824, 305] width 197 height 31
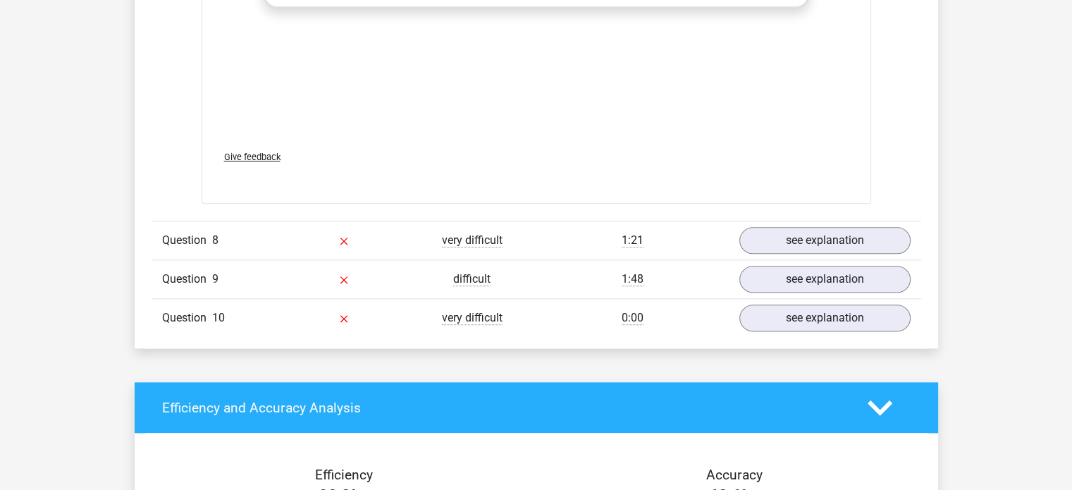
scroll to position [7046, 0]
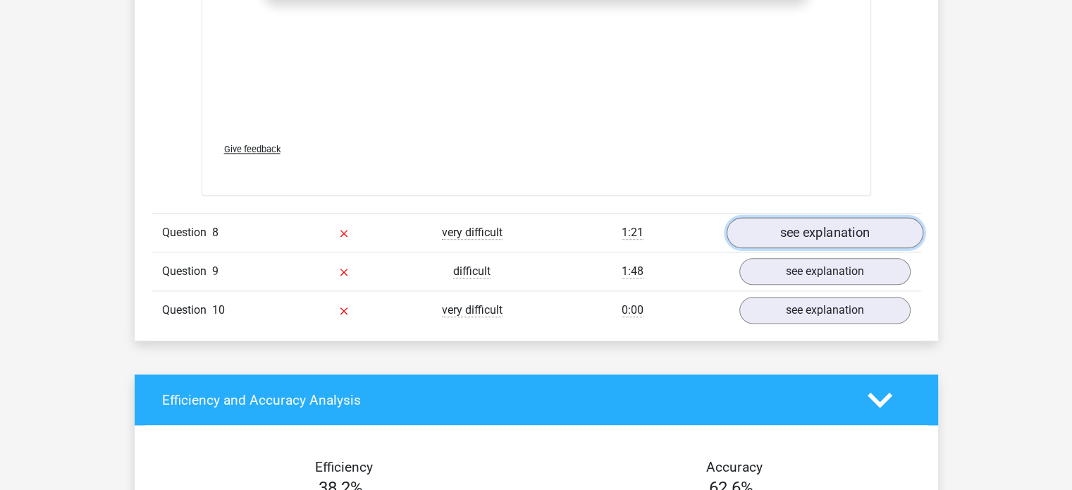
click at [846, 236] on link "see explanation" at bounding box center [824, 232] width 197 height 31
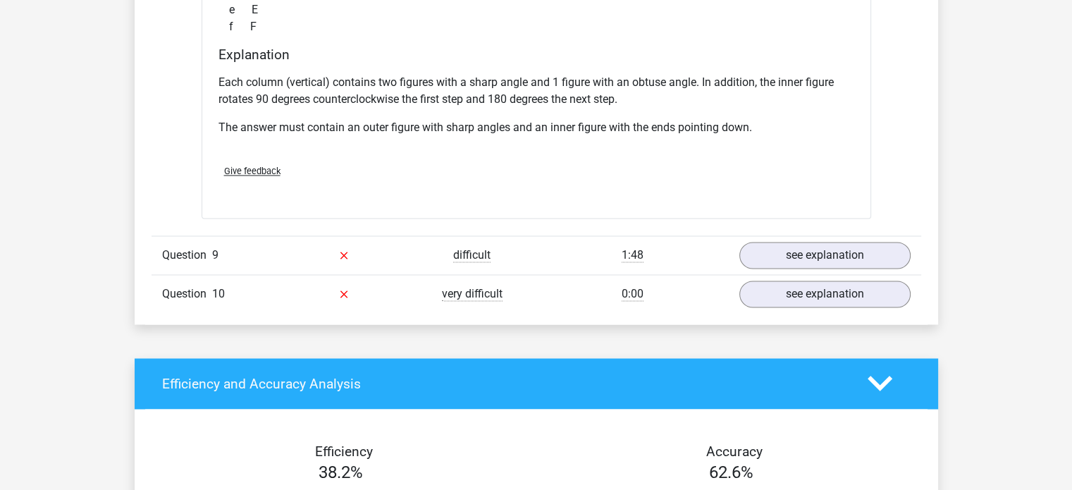
scroll to position [7680, 0]
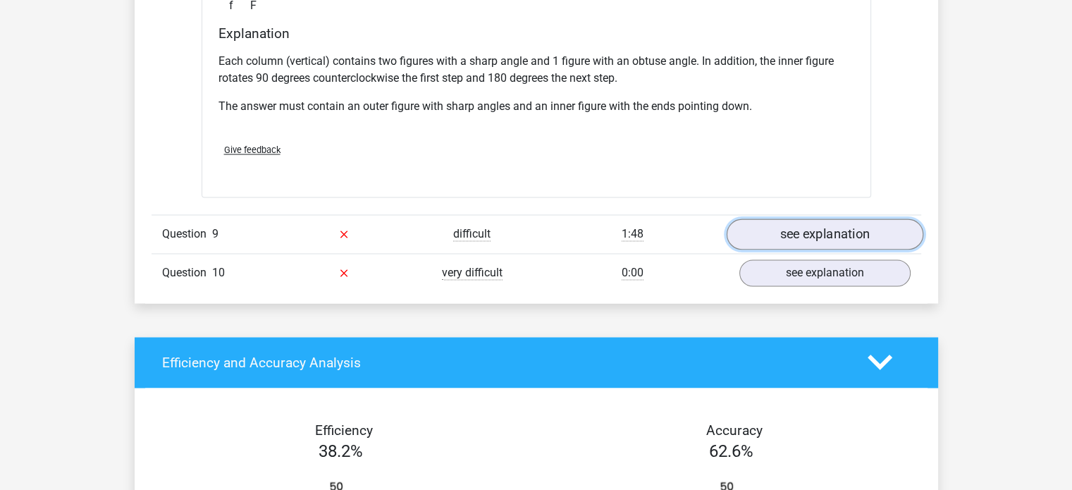
click at [782, 223] on link "see explanation" at bounding box center [824, 233] width 197 height 31
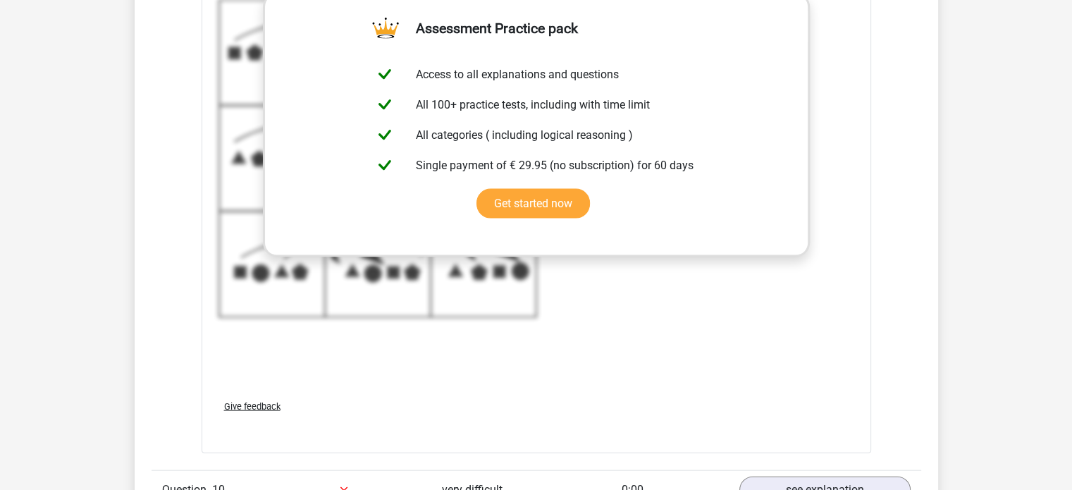
scroll to position [8525, 0]
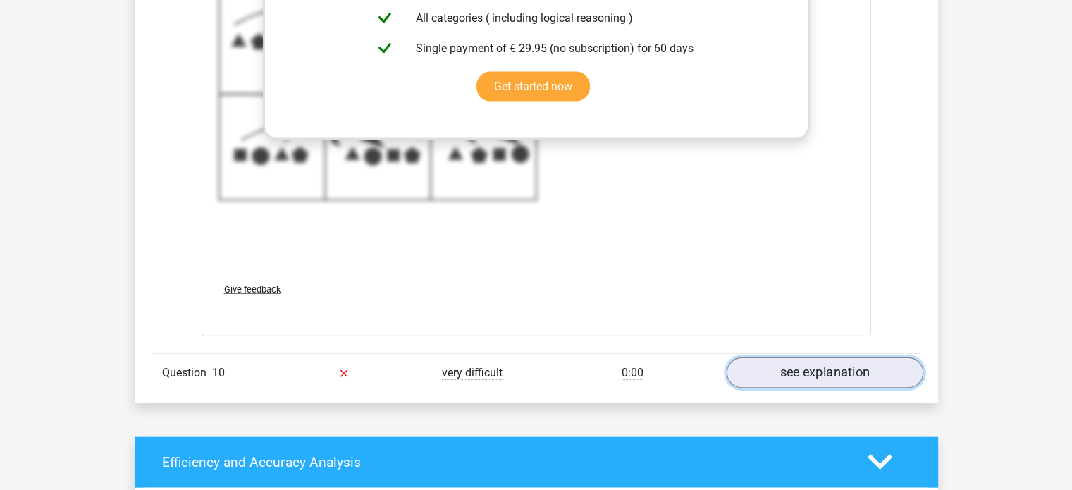
click at [844, 358] on link "see explanation" at bounding box center [824, 372] width 197 height 31
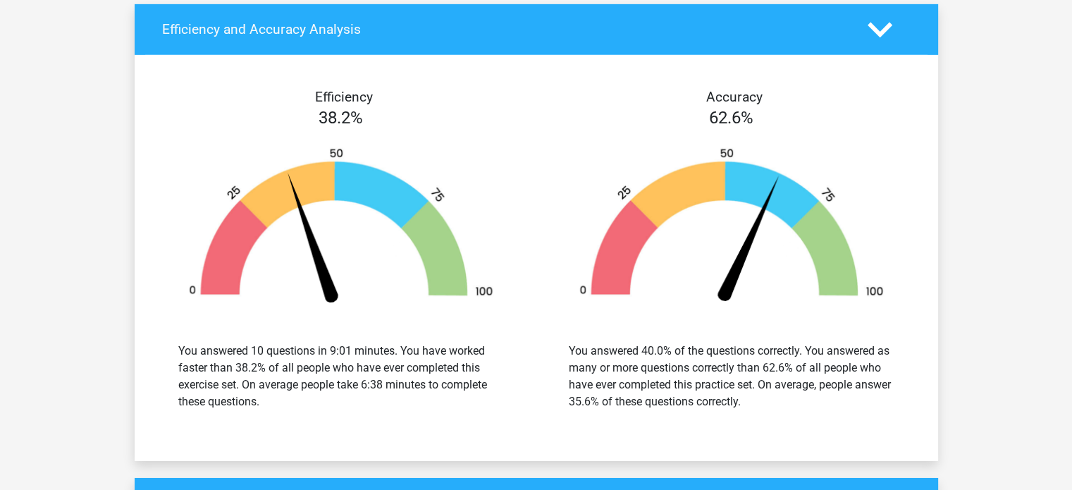
scroll to position [9750, 0]
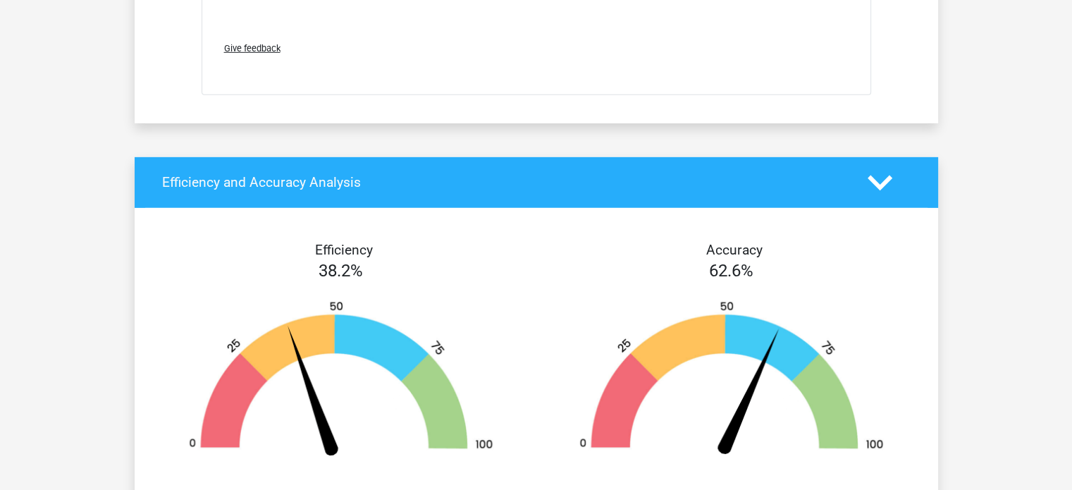
click at [884, 175] on polygon at bounding box center [879, 183] width 25 height 16
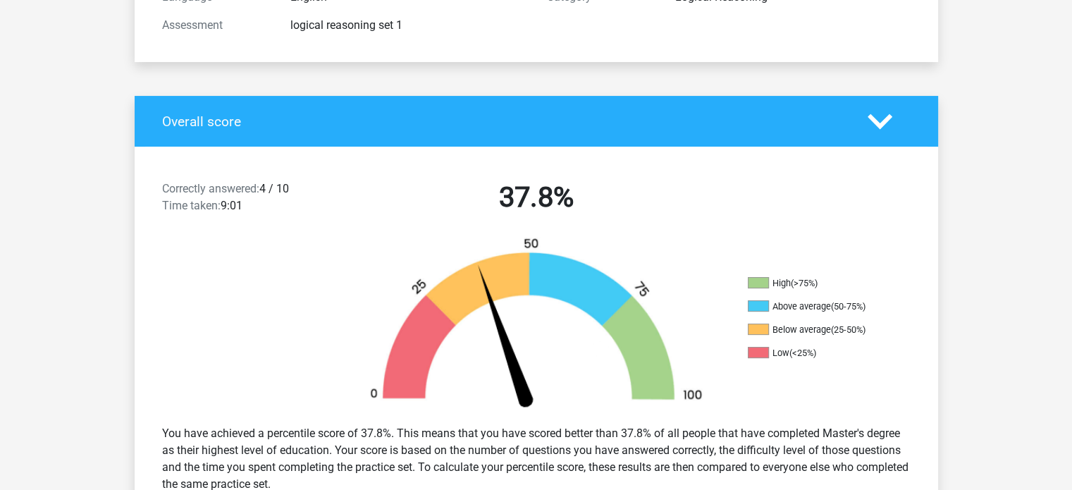
scroll to position [0, 0]
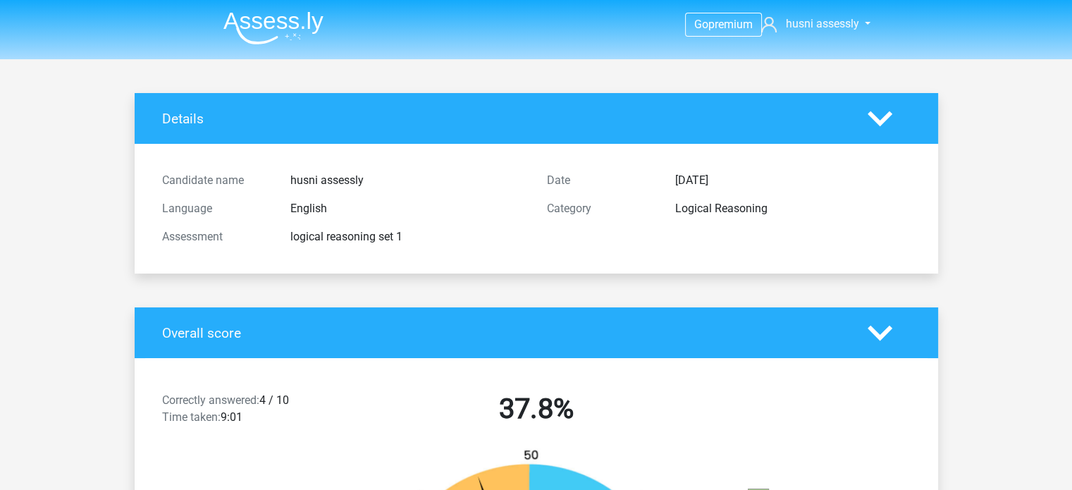
click at [874, 117] on polygon at bounding box center [879, 119] width 25 height 16
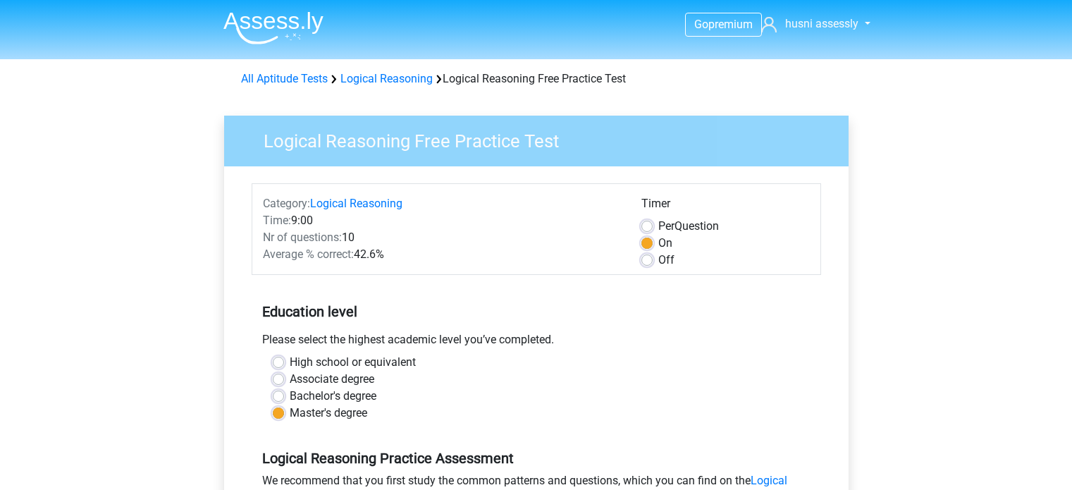
scroll to position [352, 0]
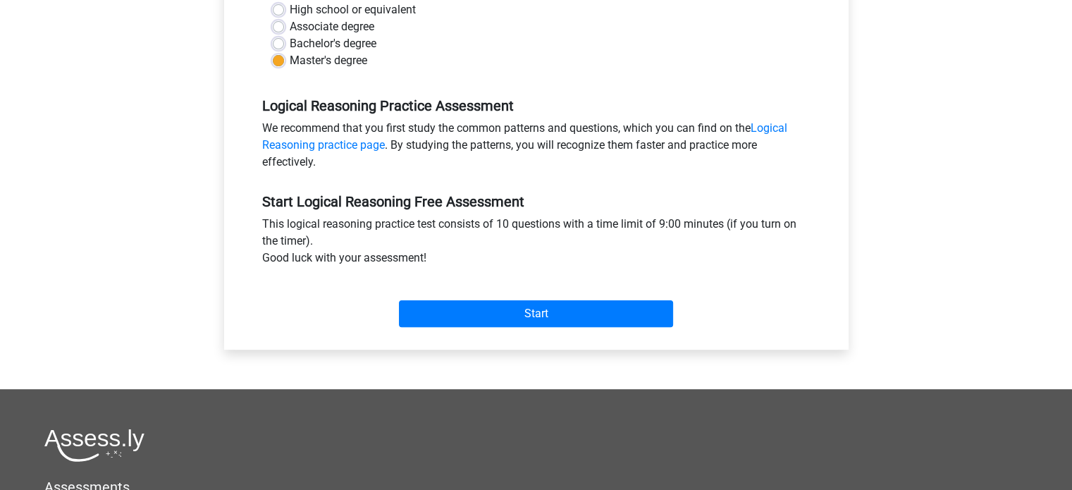
drag, startPoint x: 0, startPoint y: 0, endPoint x: 271, endPoint y: 226, distance: 352.6
click at [271, 226] on div "This logical reasoning practice test consists of 10 questions with a time limit…" at bounding box center [536, 244] width 569 height 56
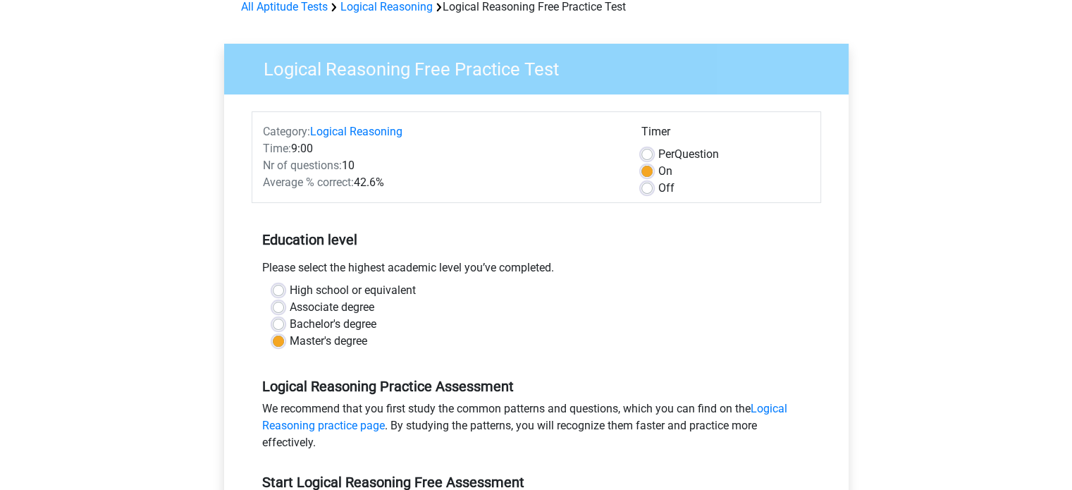
scroll to position [0, 0]
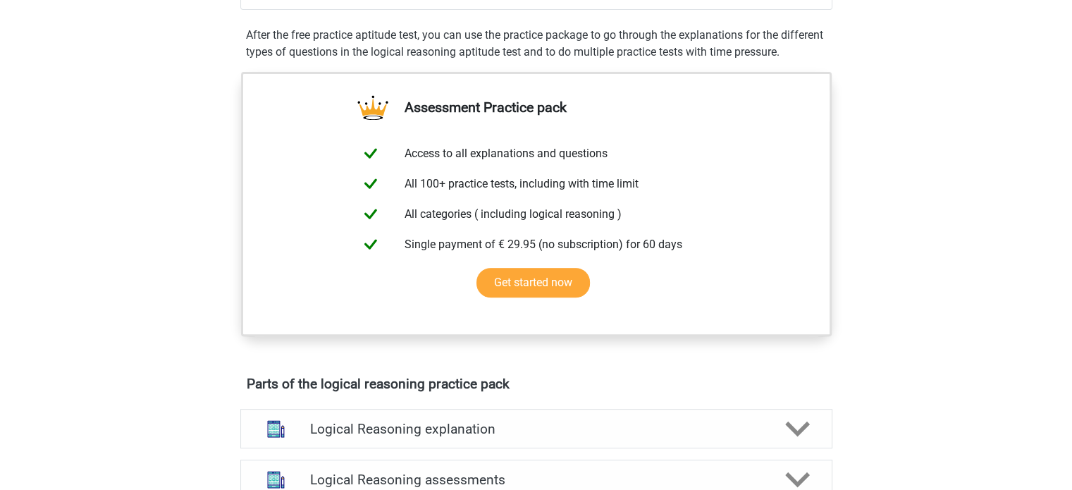
scroll to position [775, 0]
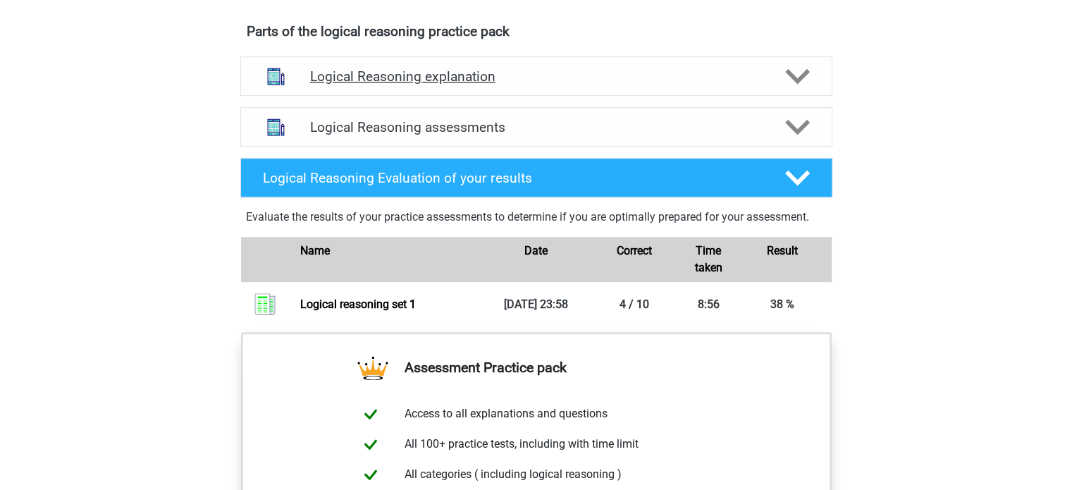
click at [400, 85] on h4 "Logical Reasoning explanation" at bounding box center [536, 76] width 452 height 16
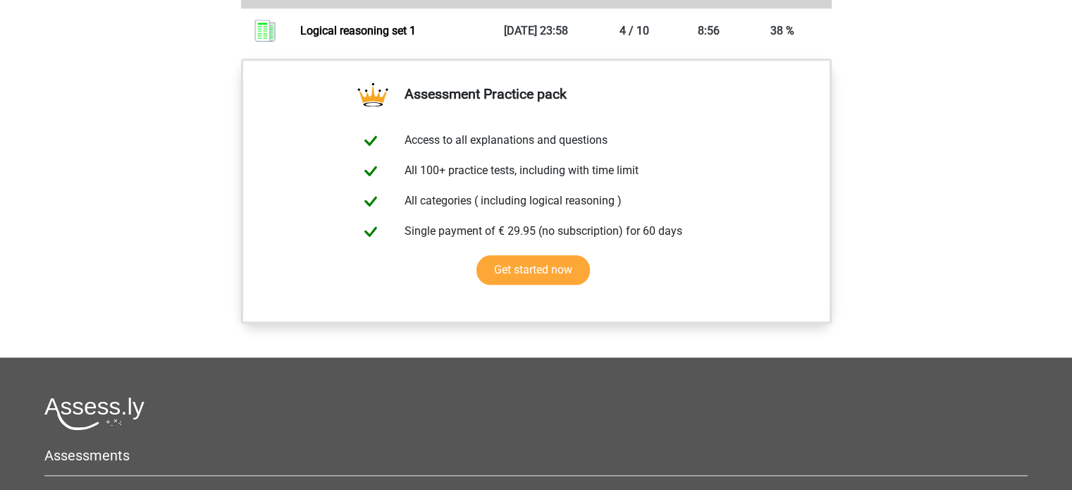
scroll to position [1339, 0]
